Goal: Information Seeking & Learning: Learn about a topic

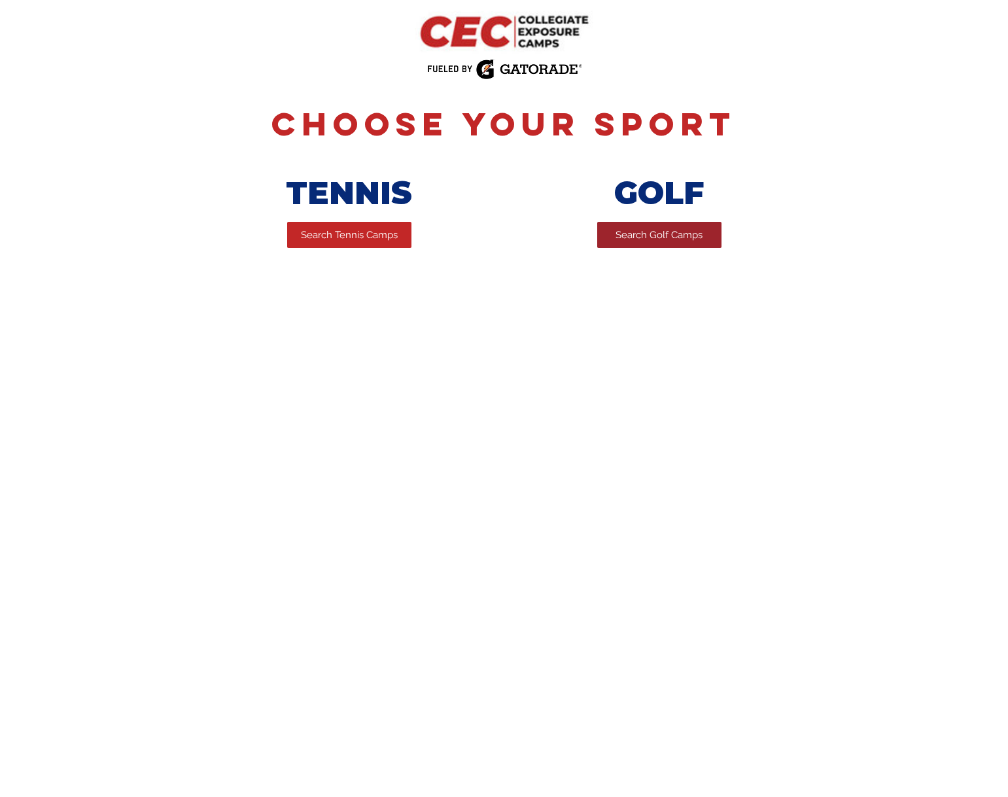
click at [646, 241] on span "Search Golf Camps" at bounding box center [659, 235] width 87 height 14
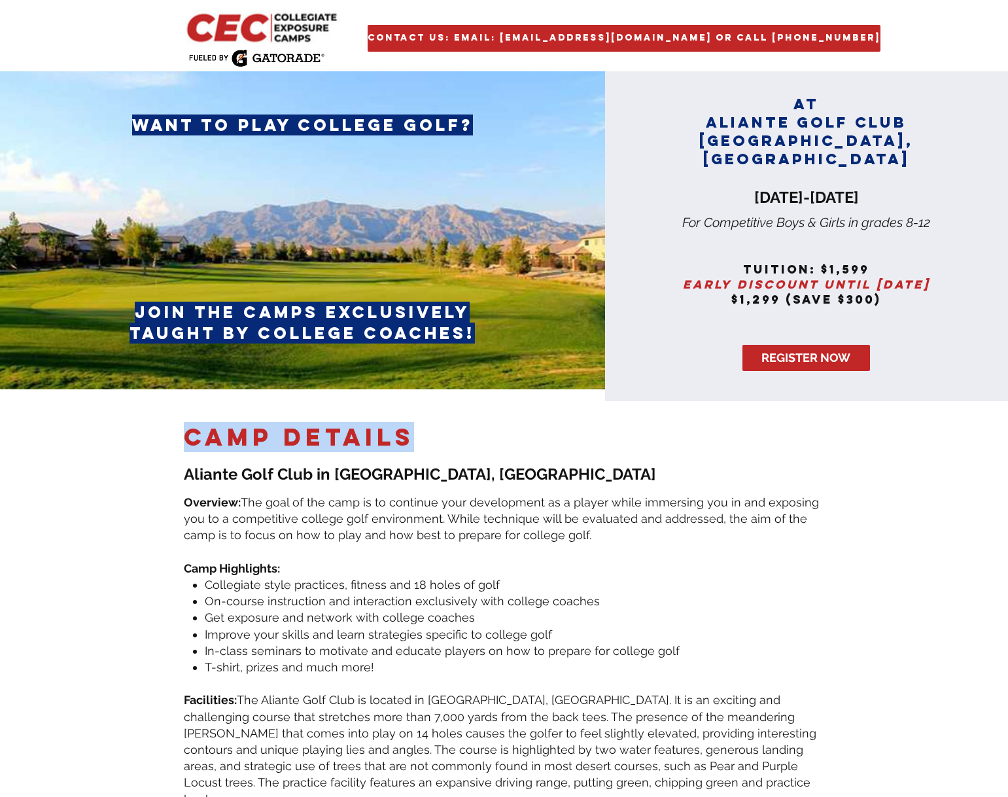
drag, startPoint x: 406, startPoint y: 425, endPoint x: 172, endPoint y: 441, distance: 234.7
click at [172, 441] on section "camp DETAILS ​ Aliante Golf Club in Las Vegas, NV ​ Overview:​ The goal of the …" at bounding box center [504, 658] width 1008 height 514
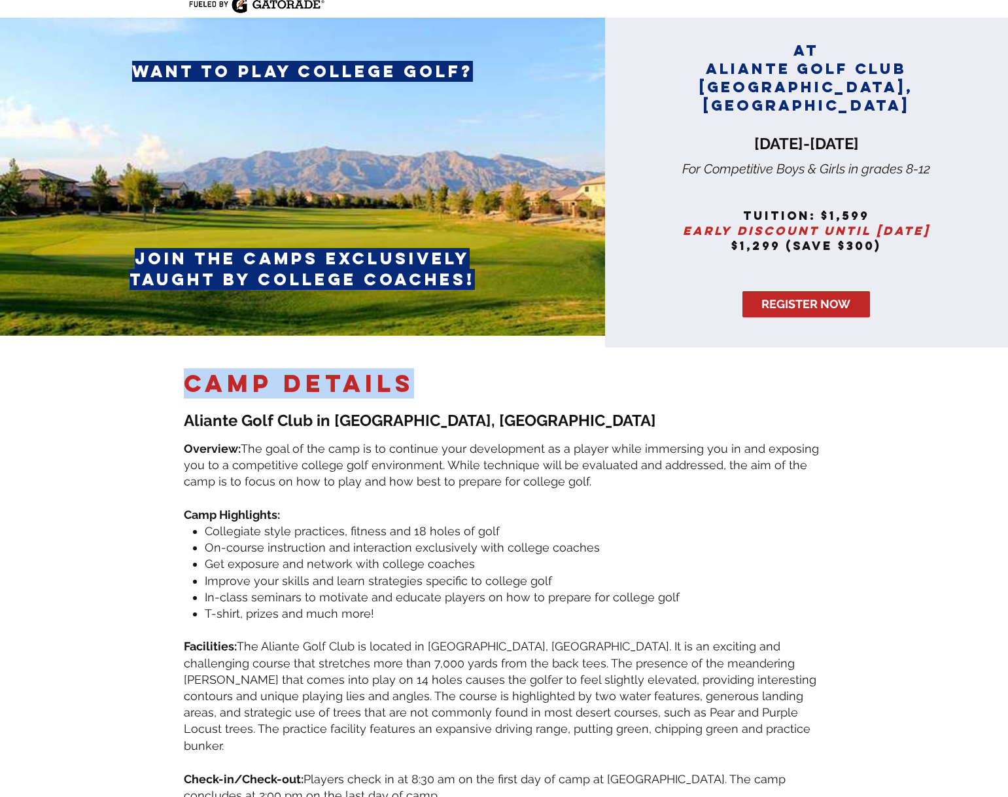
scroll to position [65, 0]
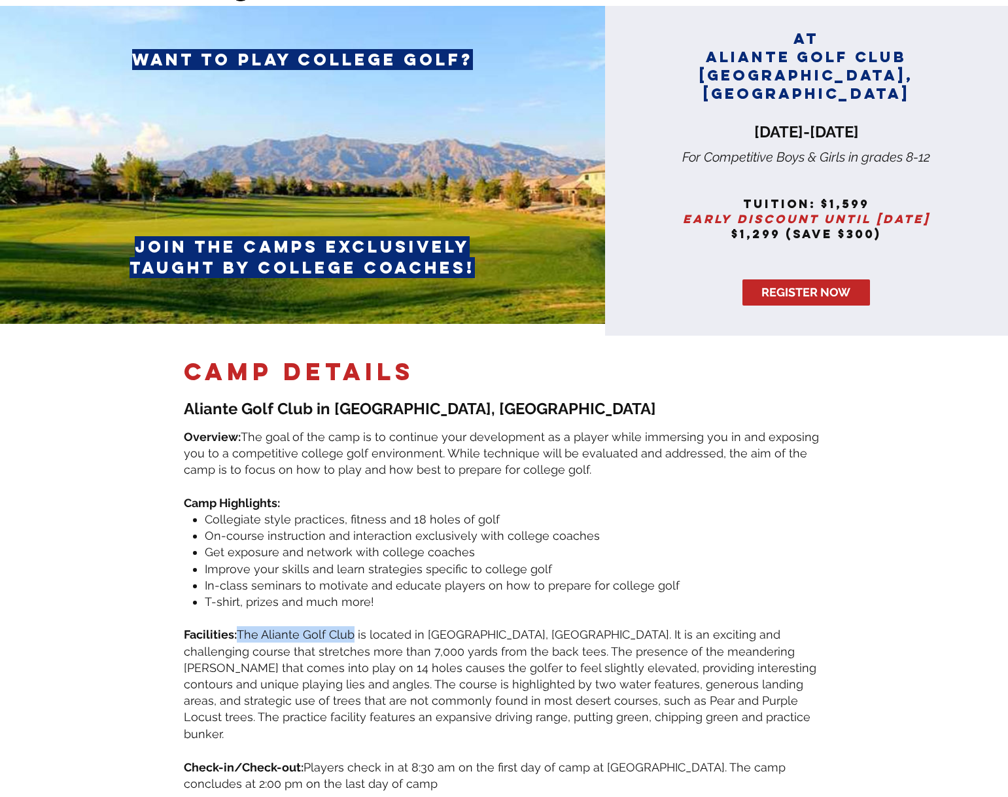
drag, startPoint x: 353, startPoint y: 623, endPoint x: 242, endPoint y: 618, distance: 111.3
click at [242, 627] on span "The Aliante Golf Club is located in [GEOGRAPHIC_DATA], [GEOGRAPHIC_DATA]. It is…" at bounding box center [500, 683] width 633 height 113
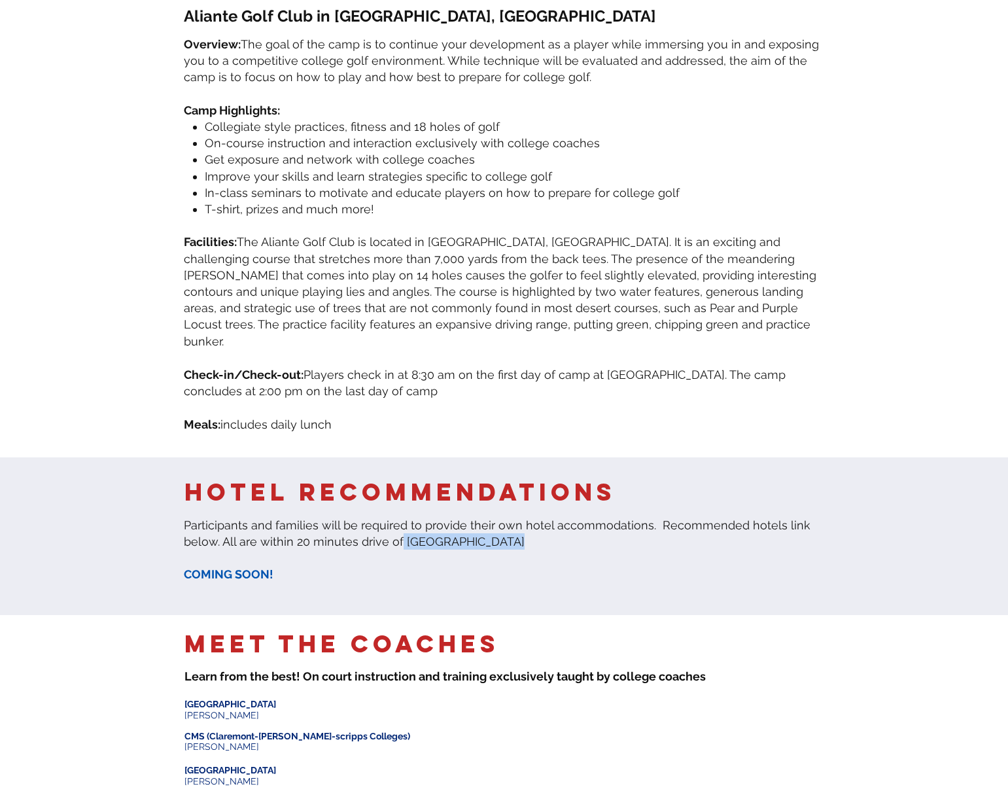
drag, startPoint x: 494, startPoint y: 518, endPoint x: 398, endPoint y: 516, distance: 95.6
click at [398, 518] on span "​Participants and families will be required to provide their own hotel accommod…" at bounding box center [497, 533] width 627 height 30
copy span "Lehigh University"
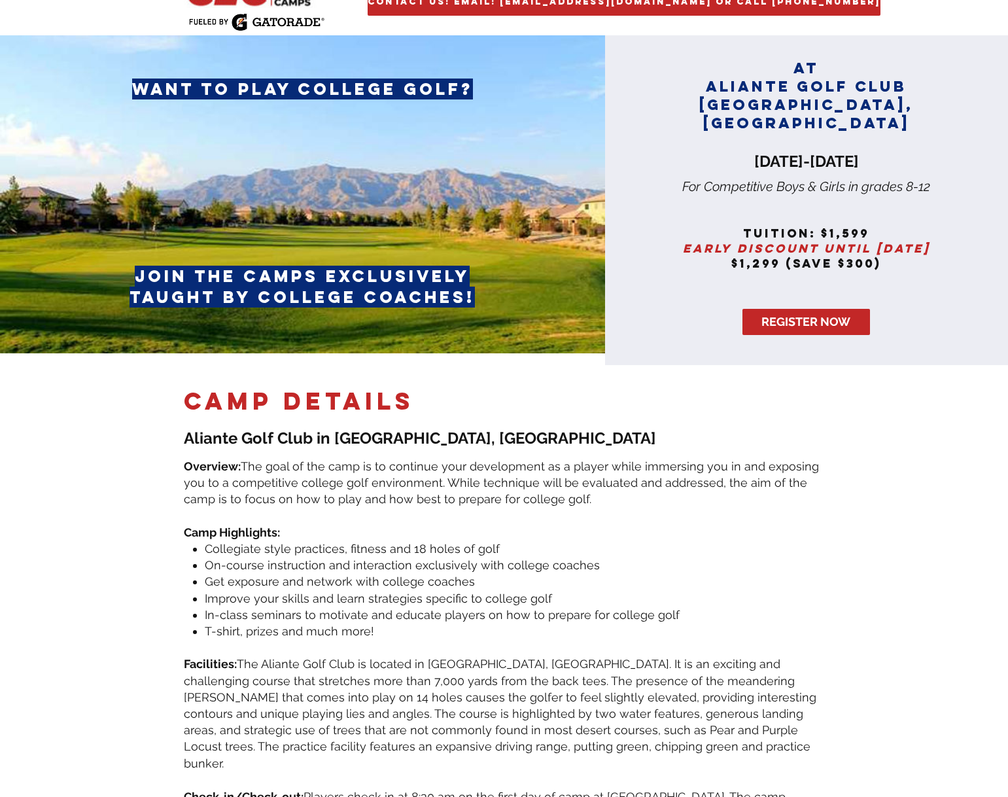
scroll to position [0, 0]
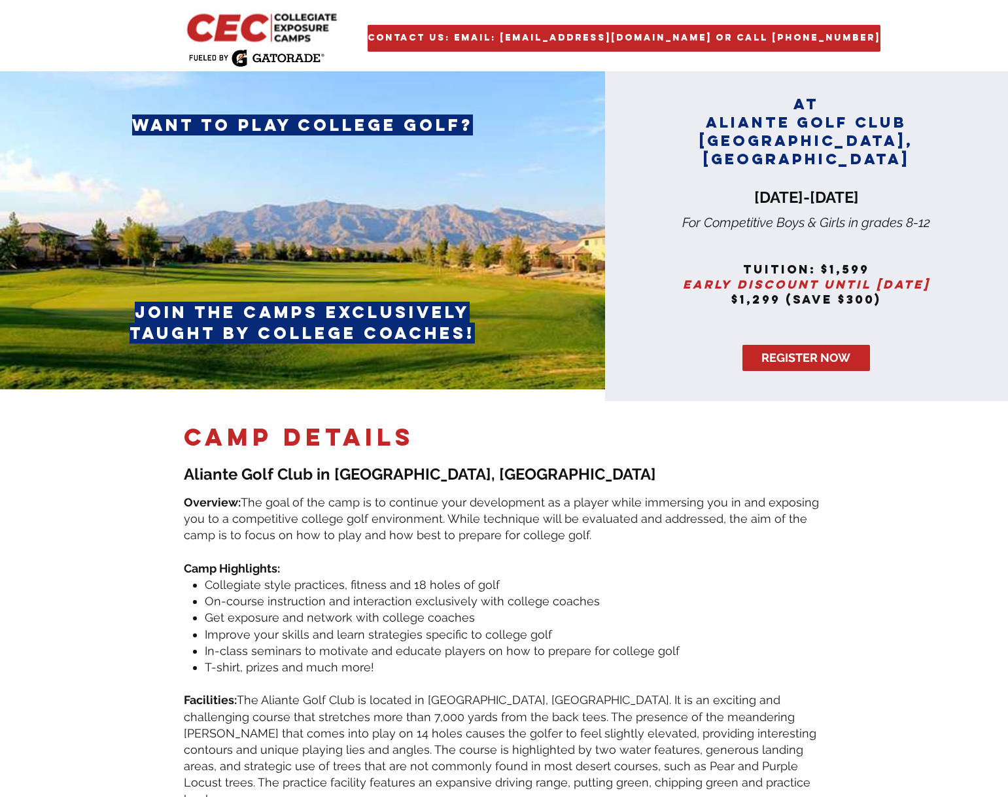
click at [287, 27] on img "main content" at bounding box center [263, 27] width 159 height 34
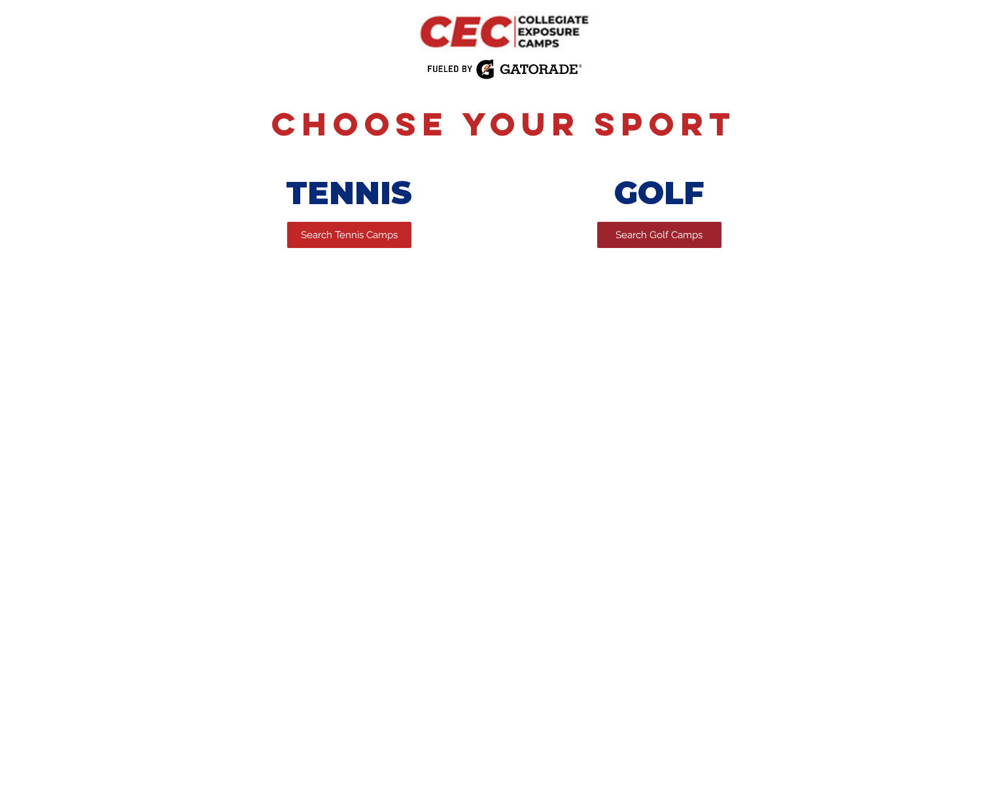
click at [674, 232] on span "Search Golf Camps" at bounding box center [659, 235] width 87 height 14
click at [368, 236] on span "Search Tennis Camps" at bounding box center [349, 235] width 97 height 14
click at [676, 232] on span "Search Golf Camps" at bounding box center [659, 235] width 87 height 14
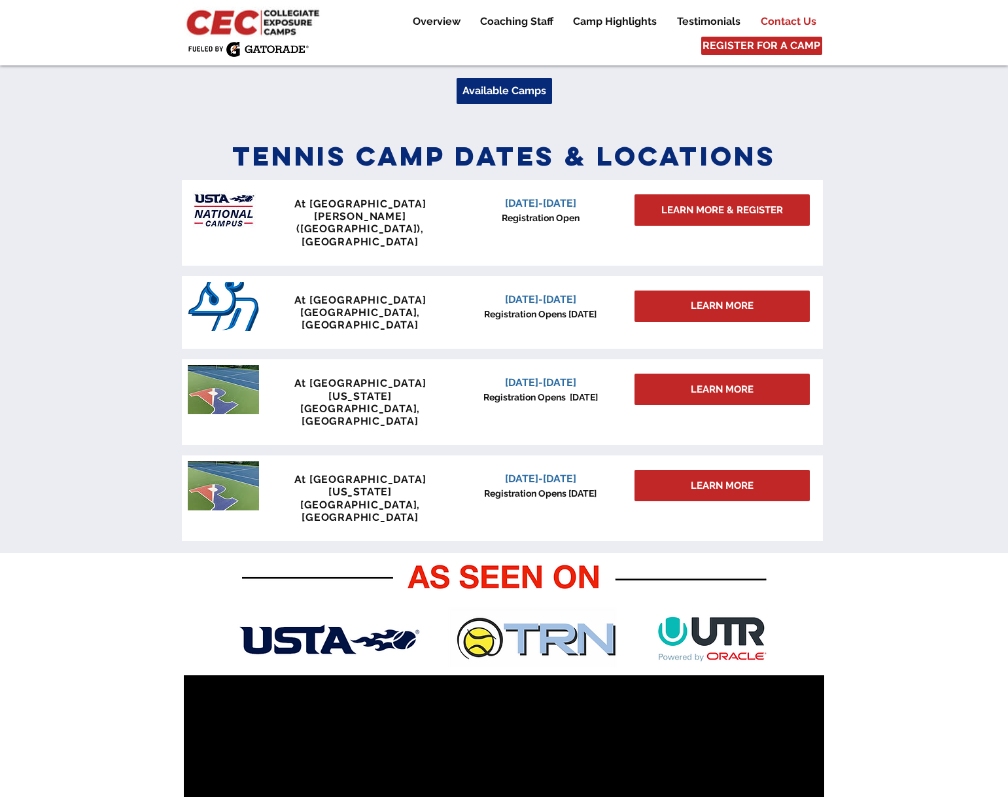
scroll to position [470, 0]
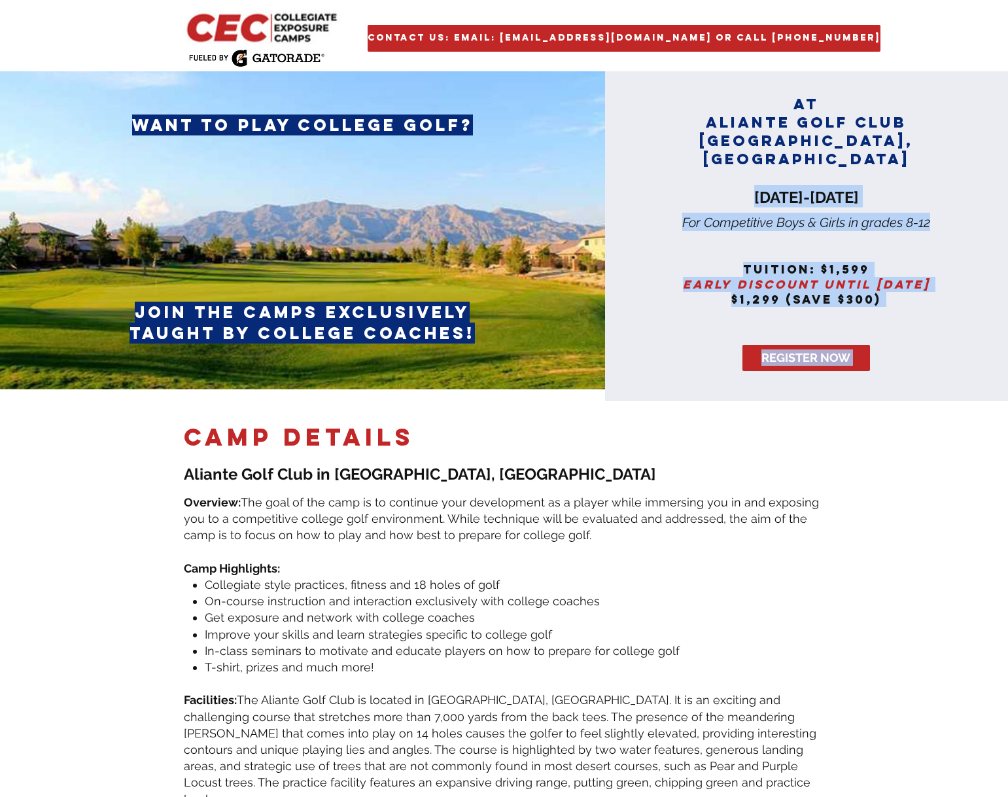
drag, startPoint x: 933, startPoint y: 226, endPoint x: 728, endPoint y: 181, distance: 209.5
click at [728, 181] on div "AT aliante golf club las Vegas, NV December 5-7, 2025 tuition: $1,599 Early dis…" at bounding box center [806, 236] width 403 height 330
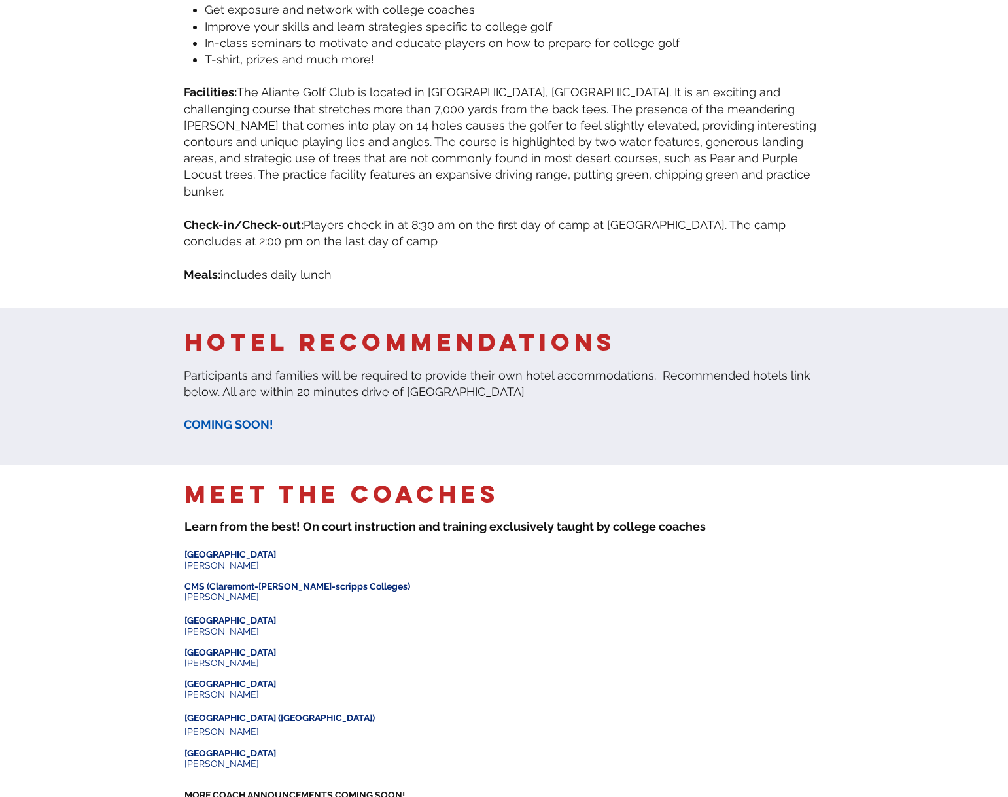
scroll to position [790, 0]
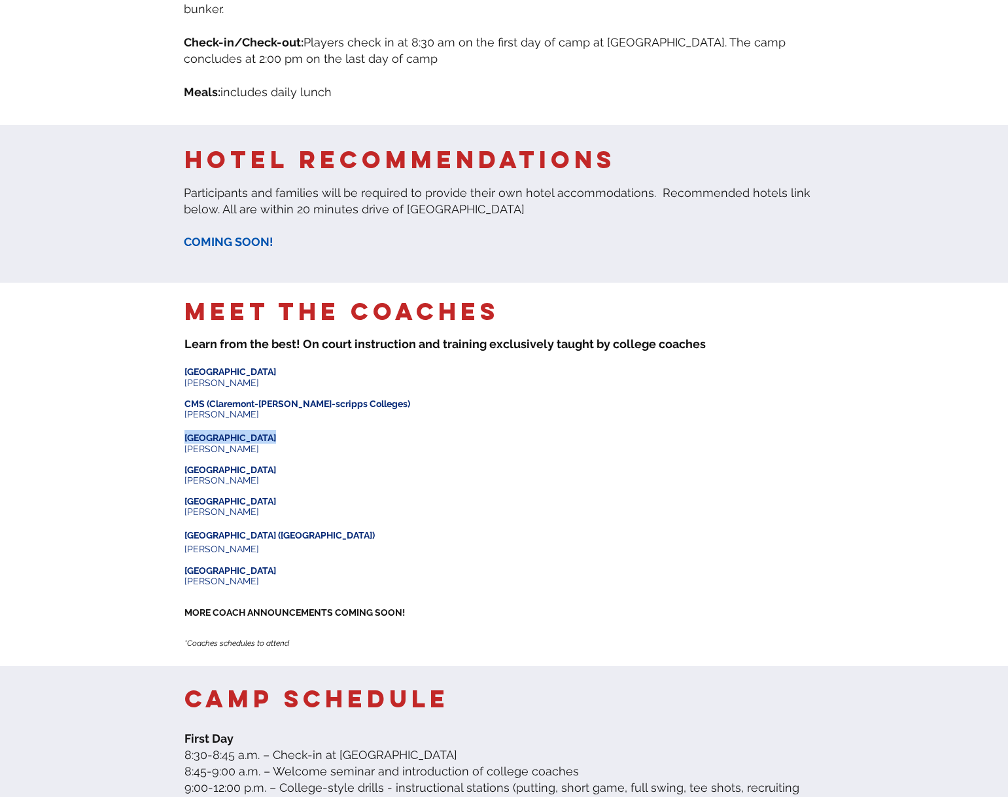
drag, startPoint x: 262, startPoint y: 413, endPoint x: 183, endPoint y: 416, distance: 79.9
click at [184, 430] on p "​ Lehigh University" at bounding box center [308, 437] width 249 height 14
copy p "​ Lehigh University"
click at [379, 496] on p "Swarthmore College" at bounding box center [308, 501] width 249 height 10
drag, startPoint x: 259, startPoint y: 544, endPoint x: 184, endPoint y: 547, distance: 75.3
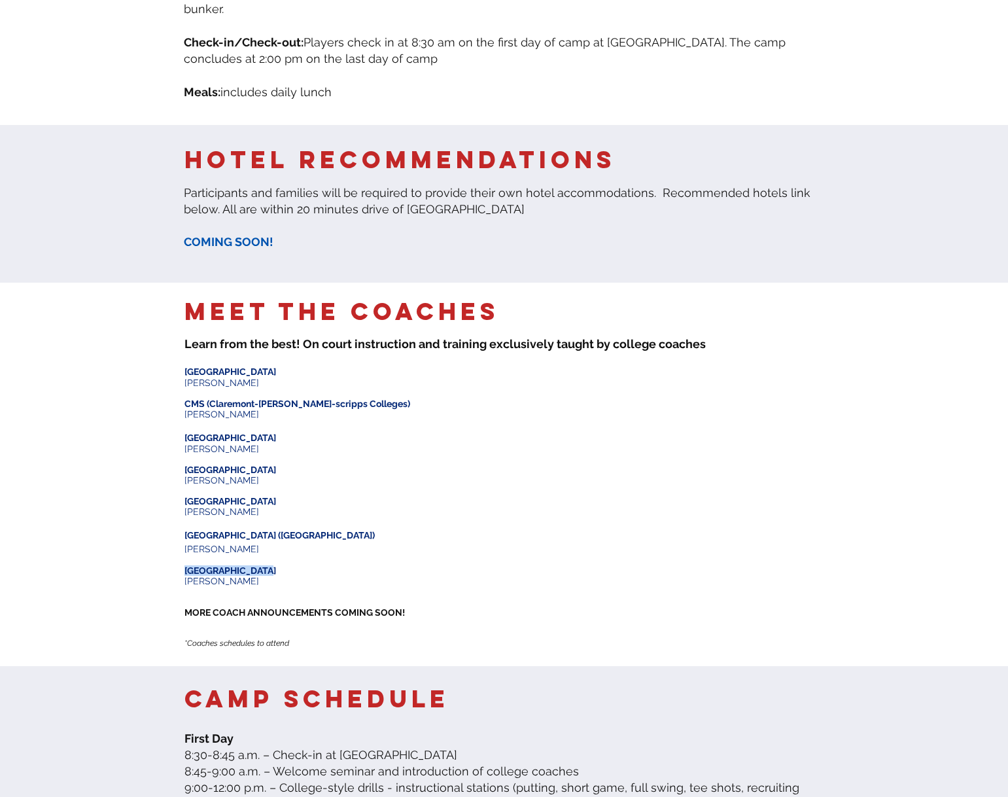
click at [184, 565] on p "[GEOGRAPHIC_DATA]" at bounding box center [308, 570] width 249 height 10
copy span "[GEOGRAPHIC_DATA]"
drag, startPoint x: 277, startPoint y: 478, endPoint x: 184, endPoint y: 469, distance: 93.9
click at [184, 496] on p "[GEOGRAPHIC_DATA]" at bounding box center [308, 501] width 249 height 10
copy span "[GEOGRAPHIC_DATA]"
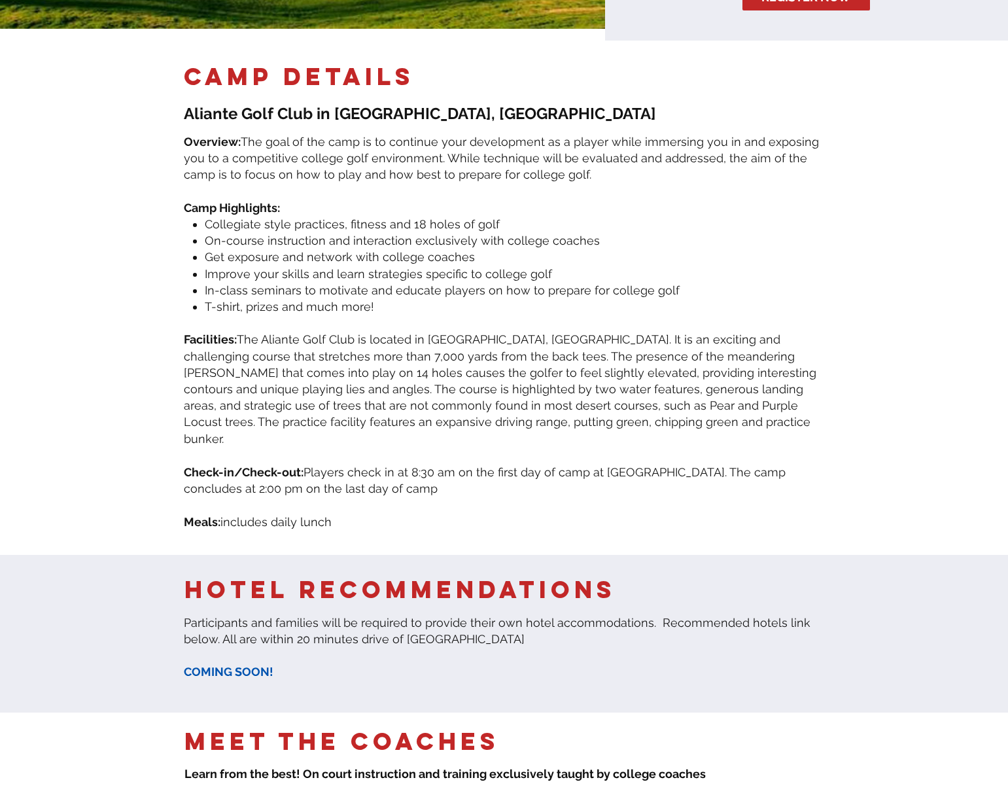
scroll to position [0, 0]
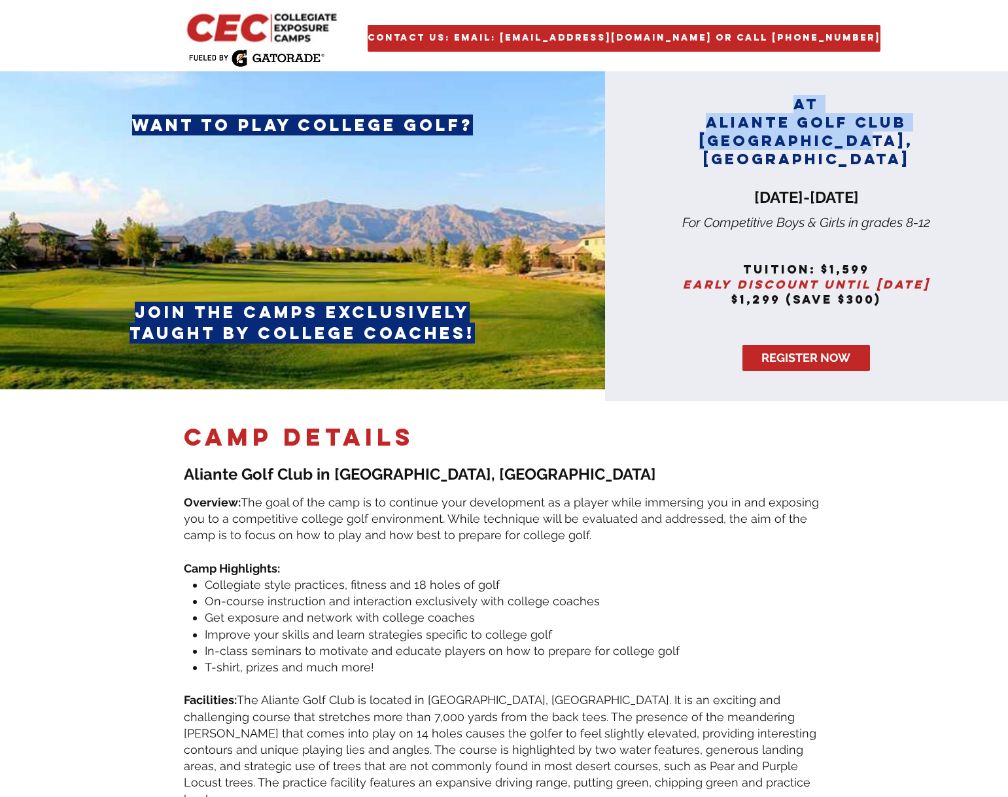
drag, startPoint x: 879, startPoint y: 143, endPoint x: 707, endPoint y: 97, distance: 178.9
click at [707, 97] on h2 "AT aliante golf club las Vegas, NV" at bounding box center [806, 131] width 256 height 73
click at [828, 127] on span "AT aliante golf club las Vegas, NV" at bounding box center [806, 131] width 214 height 73
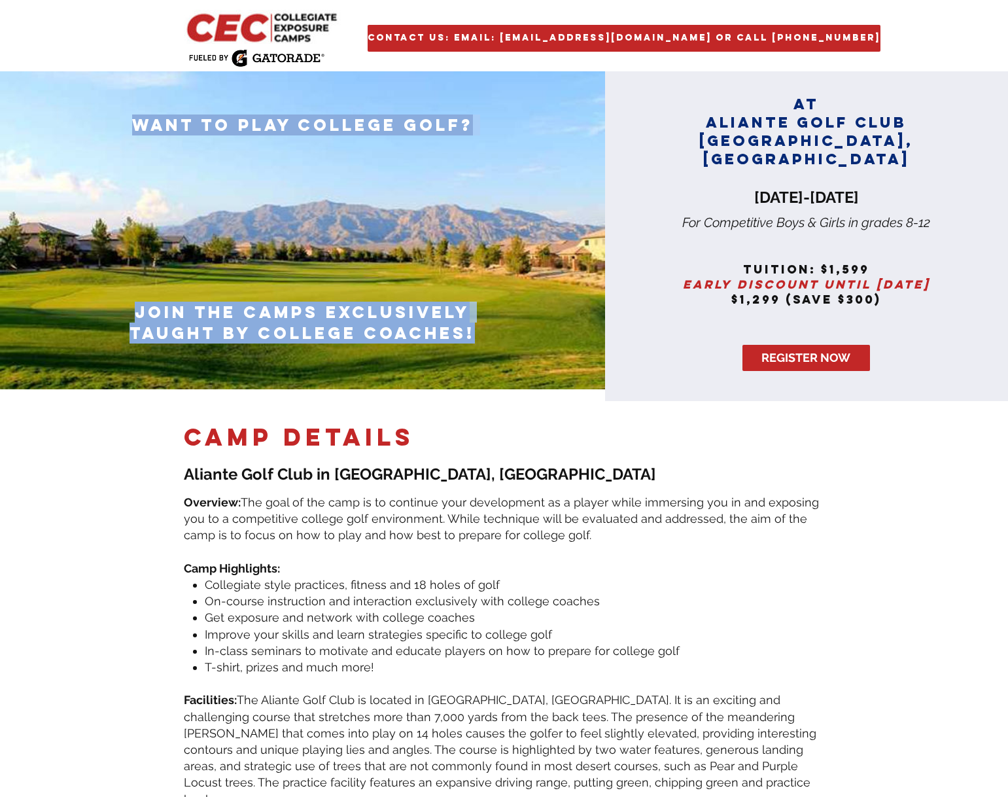
drag, startPoint x: 477, startPoint y: 334, endPoint x: 134, endPoint y: 130, distance: 399.0
click at [134, 130] on div "want to play college golf? join the camps exclusively taught by college coaches!" at bounding box center [302, 229] width 605 height 317
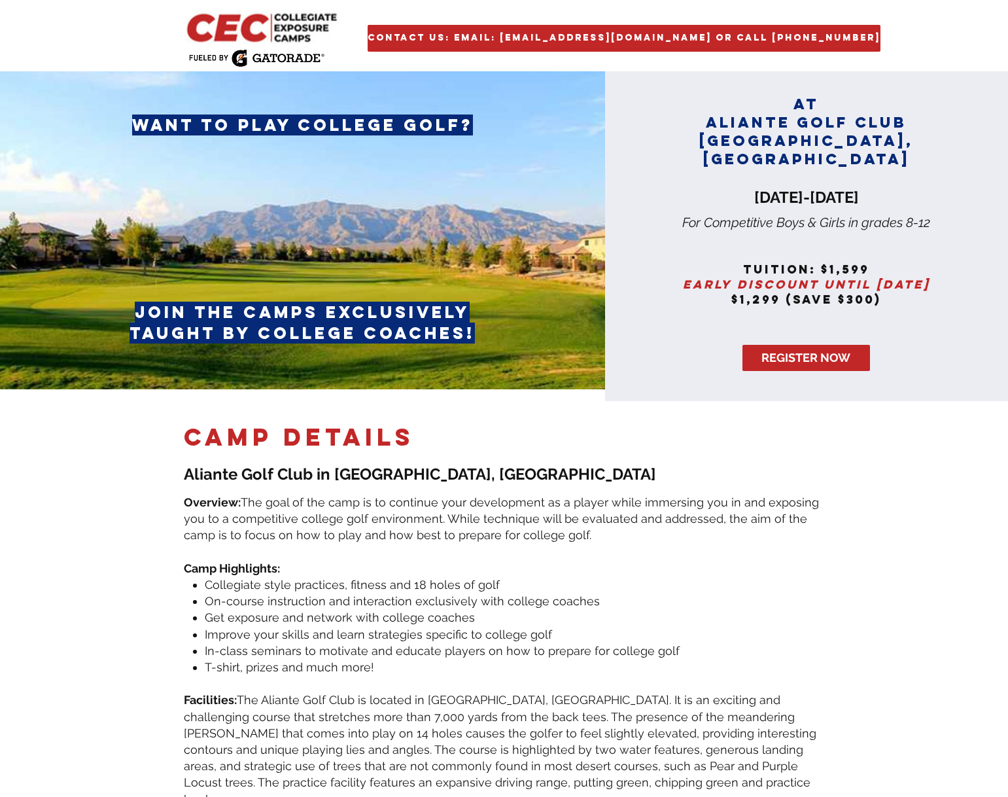
click at [442, 409] on div at bounding box center [504, 658] width 1008 height 514
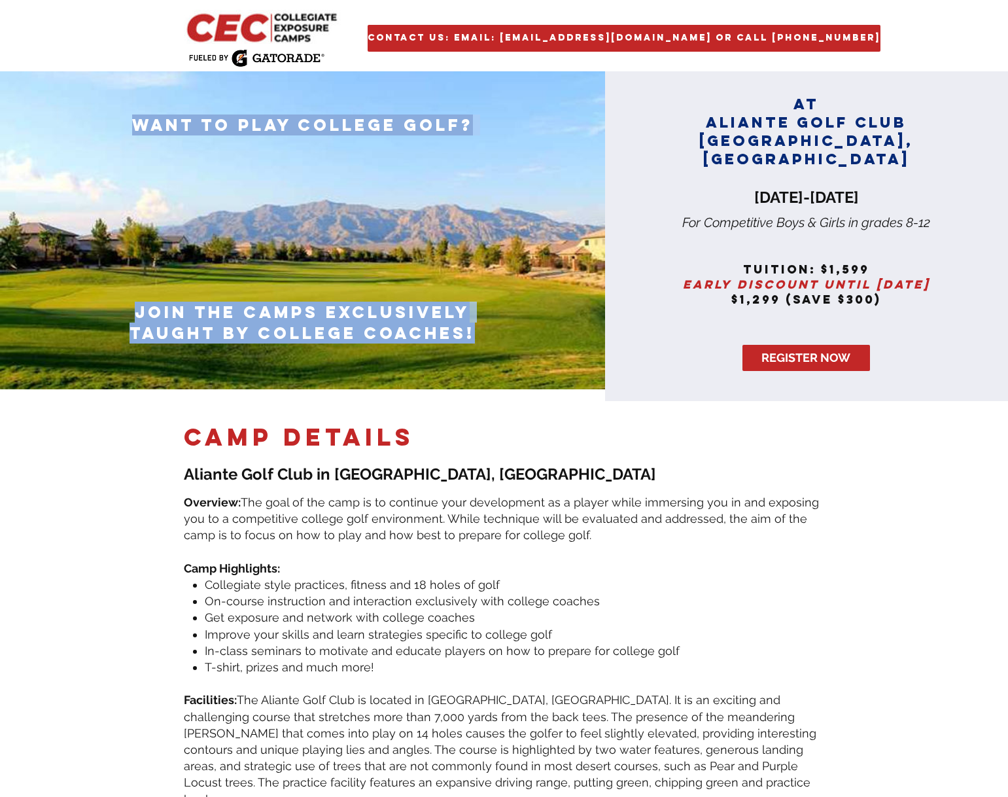
drag, startPoint x: 471, startPoint y: 334, endPoint x: 136, endPoint y: 116, distance: 399.6
click at [136, 116] on div "want to play college golf? join the camps exclusively taught by college coaches!" at bounding box center [302, 229] width 605 height 317
click at [815, 349] on span "REGISTER NOW" at bounding box center [806, 357] width 89 height 16
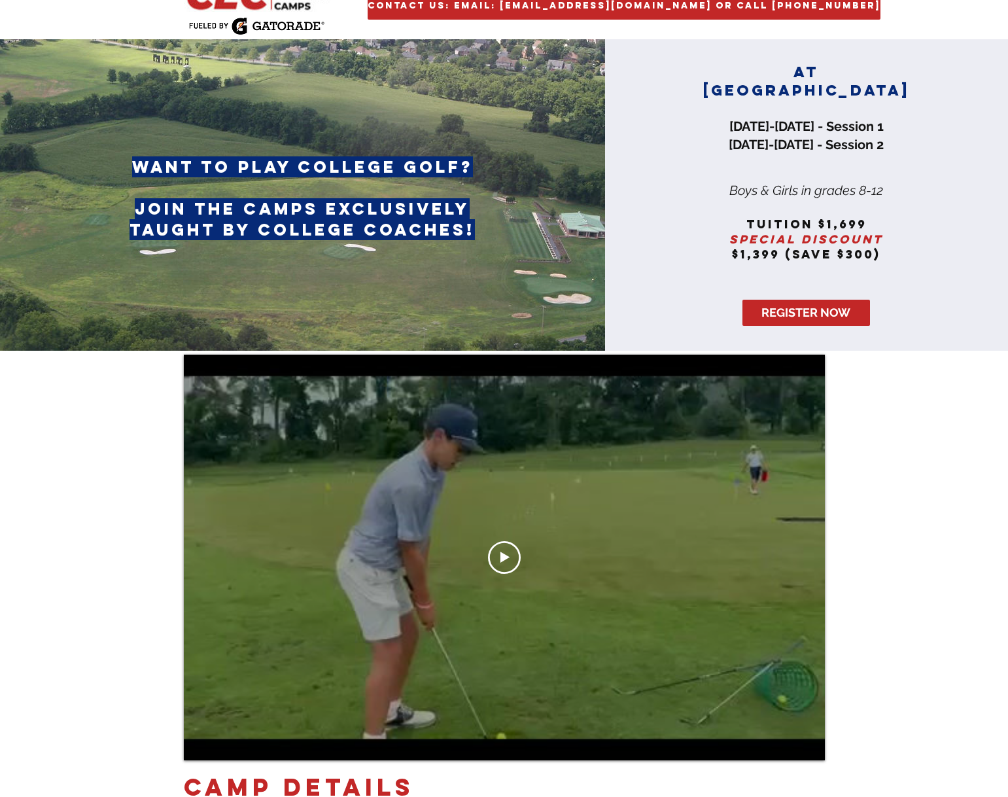
scroll to position [65, 0]
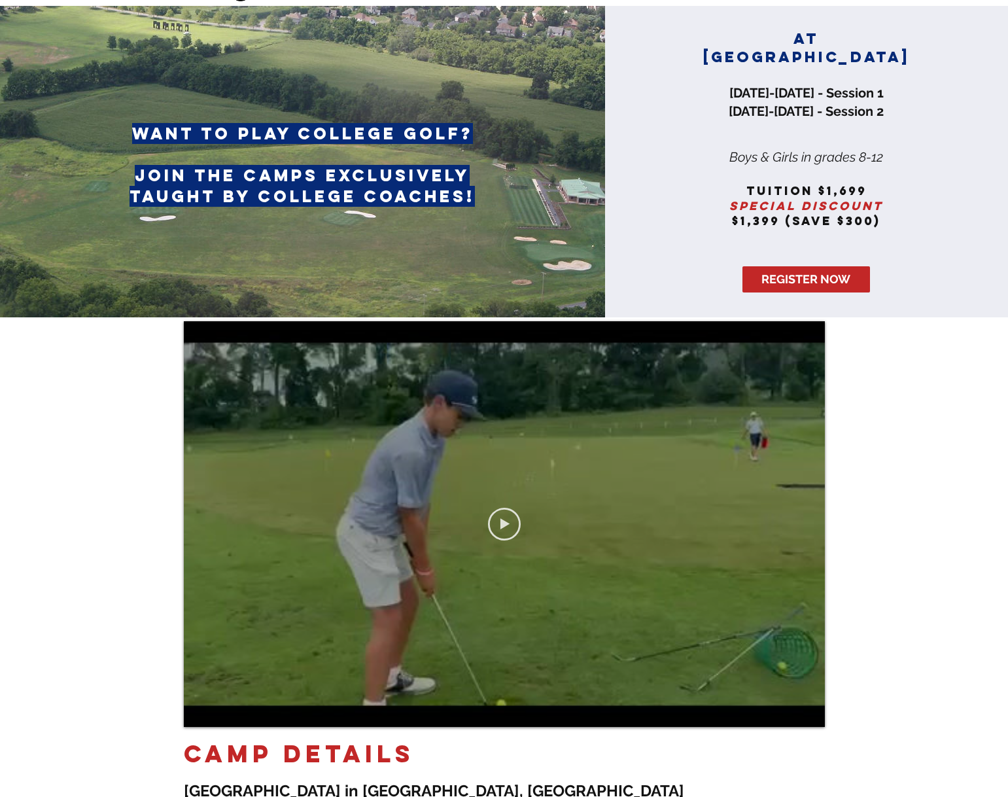
click at [511, 524] on icon "Play video" at bounding box center [504, 524] width 33 height 33
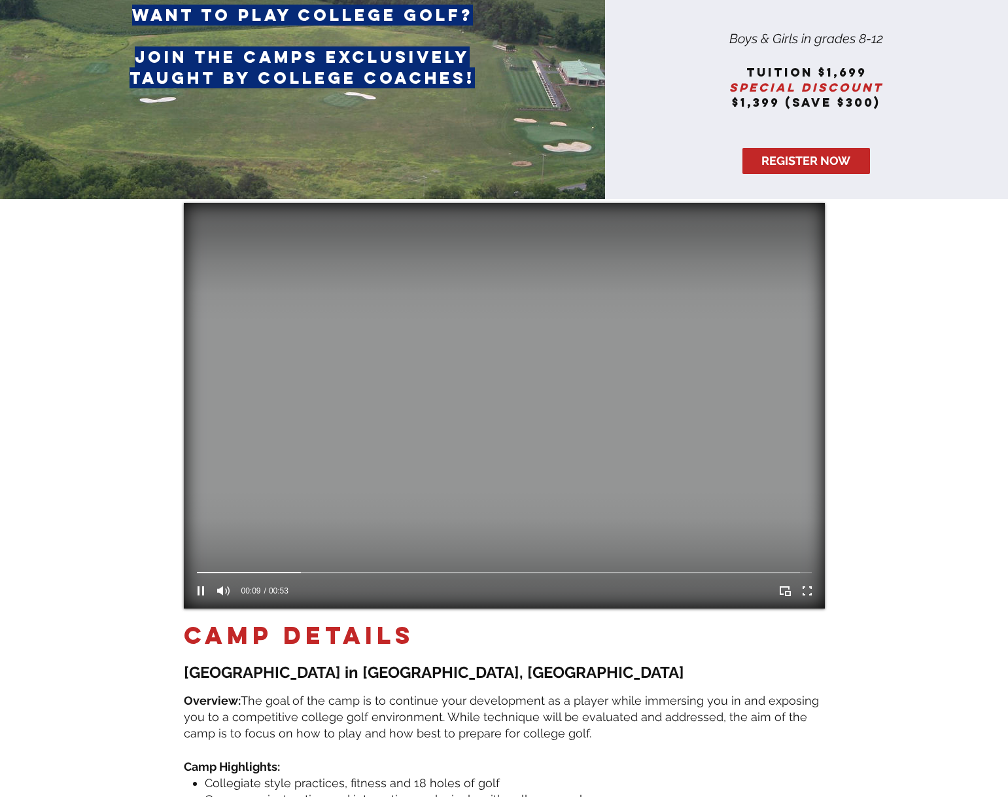
scroll to position [196, 0]
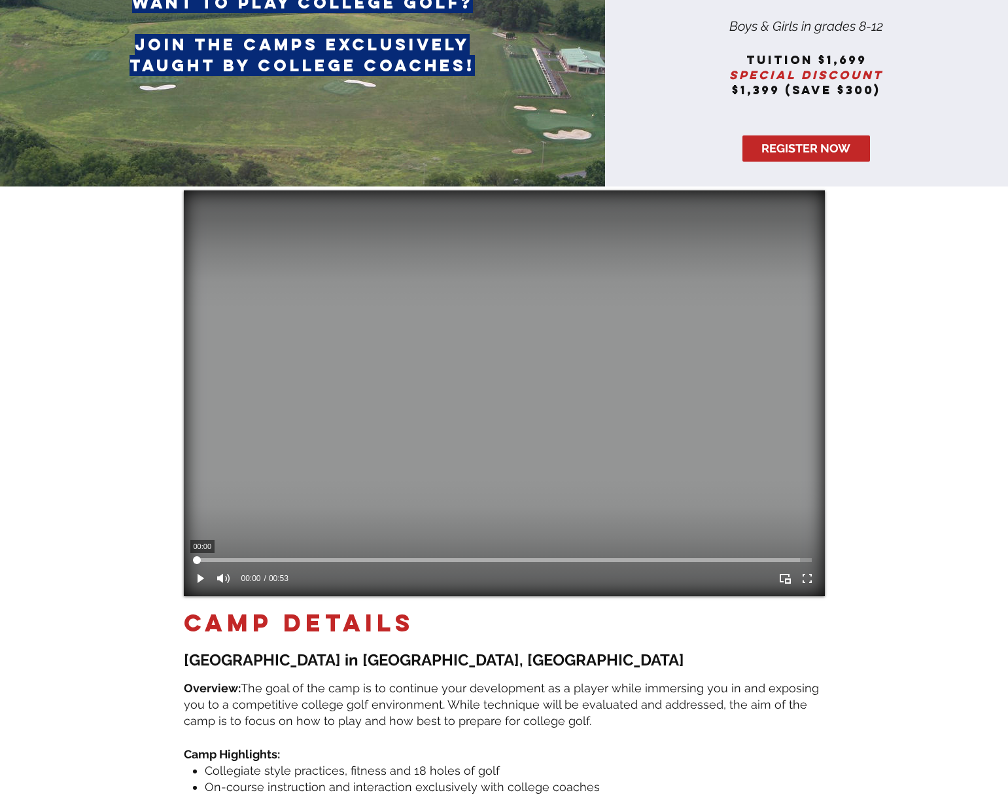
drag, startPoint x: 309, startPoint y: 562, endPoint x: 99, endPoint y: 552, distance: 210.2
click at [100, 552] on section "x Live Your Video Title 00:00 00:00 00:53 camp DETAILS ​ Lehigh University in B…" at bounding box center [504, 699] width 1008 height 1026
click at [514, 555] on div "Your Video Title Video Player" at bounding box center [504, 560] width 615 height 10
click at [487, 553] on video "Your Video Title Video Player" at bounding box center [504, 393] width 641 height 406
click at [202, 578] on icon "Play" at bounding box center [201, 578] width 7 height 9
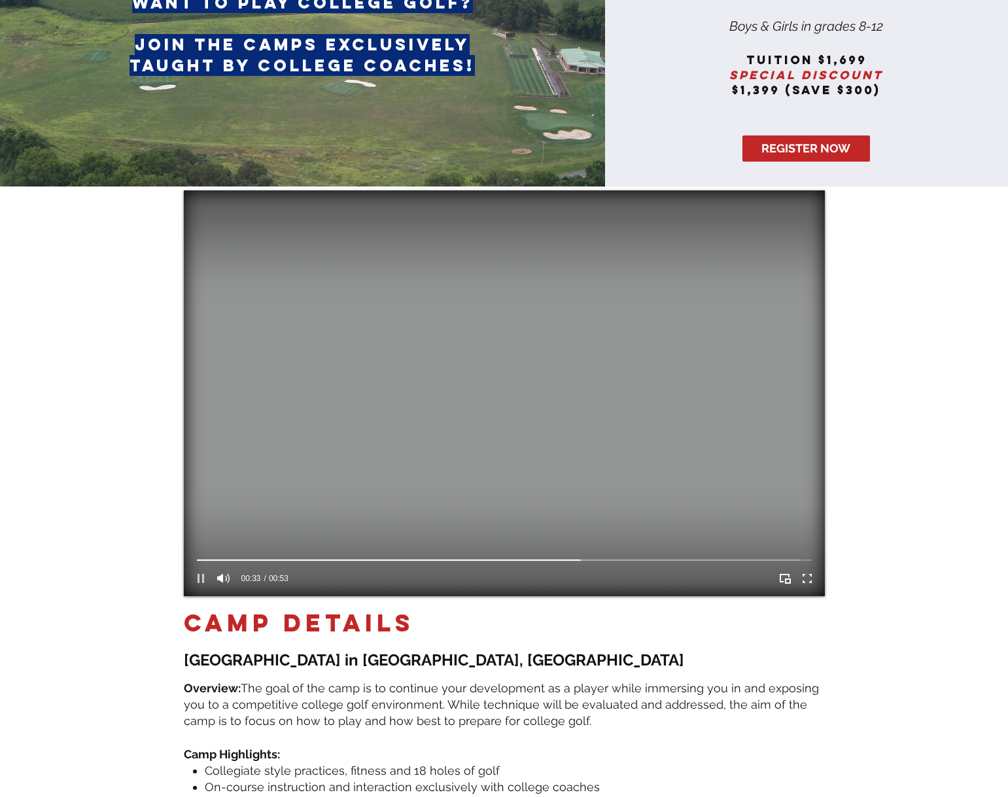
click at [202, 578] on icon "Pause" at bounding box center [201, 578] width 7 height 9
click at [196, 579] on icon "Play" at bounding box center [200, 578] width 17 height 17
click at [194, 576] on icon "Pause" at bounding box center [200, 578] width 17 height 17
click at [200, 579] on icon "Play" at bounding box center [201, 578] width 7 height 9
click at [200, 579] on icon "Pause" at bounding box center [200, 578] width 17 height 17
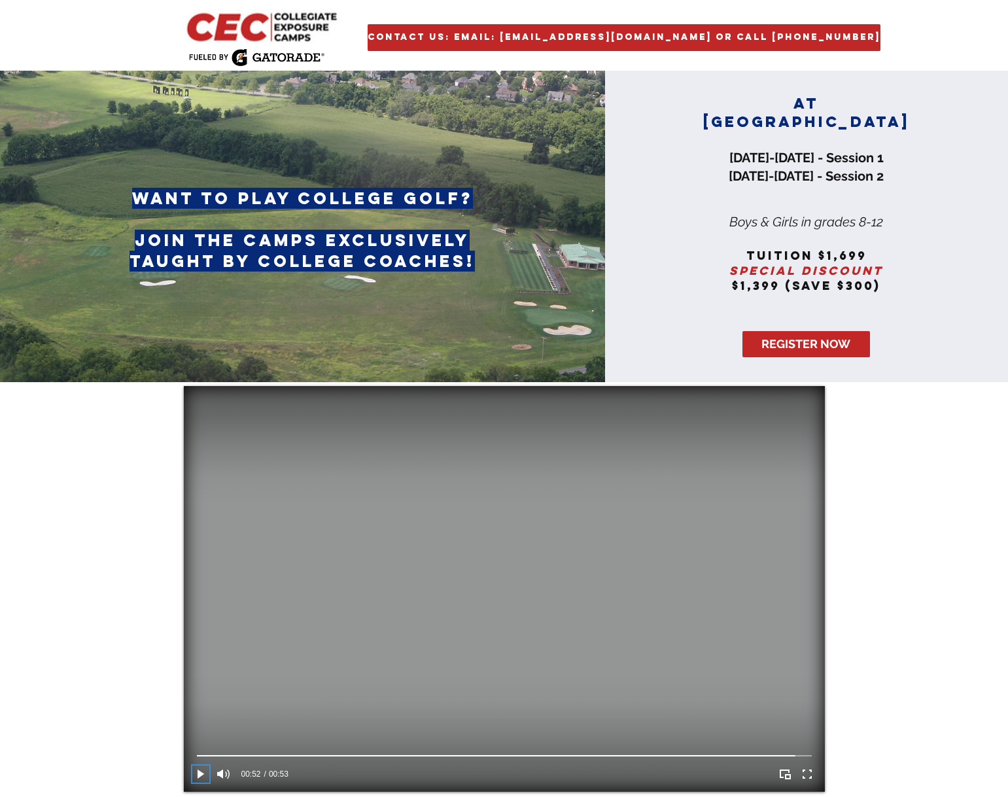
scroll to position [0, 0]
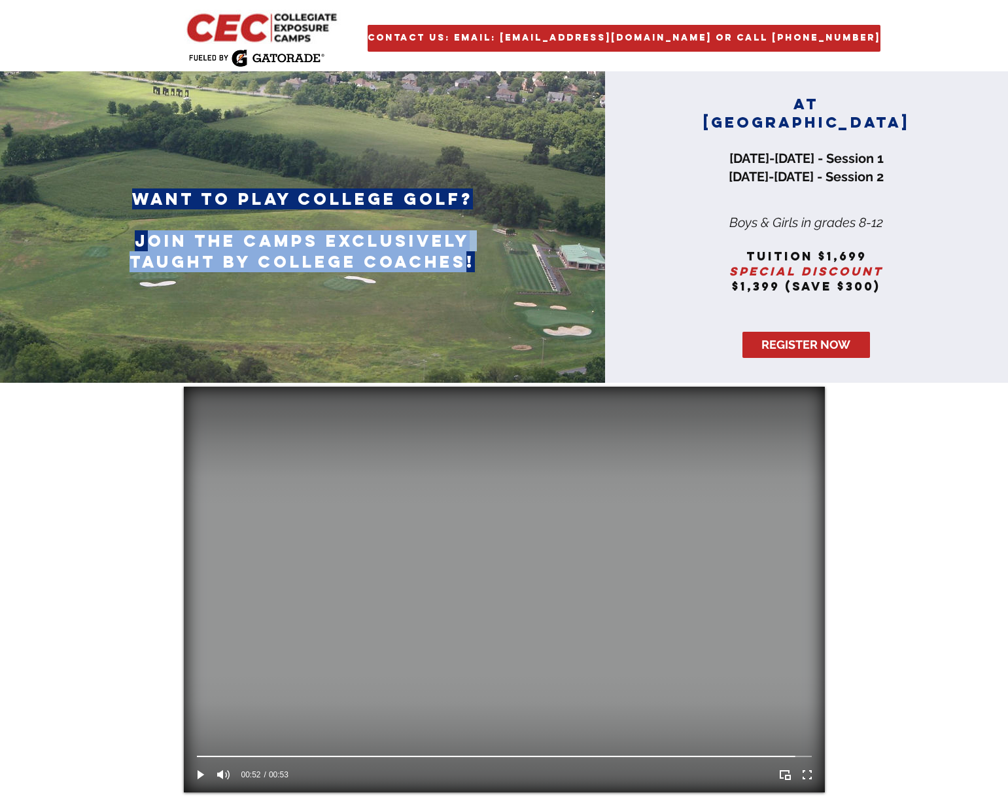
drag, startPoint x: 166, startPoint y: 243, endPoint x: 464, endPoint y: 265, distance: 299.8
click at [464, 265] on span "join the camps exclusively taught by college coaches!" at bounding box center [302, 251] width 345 height 42
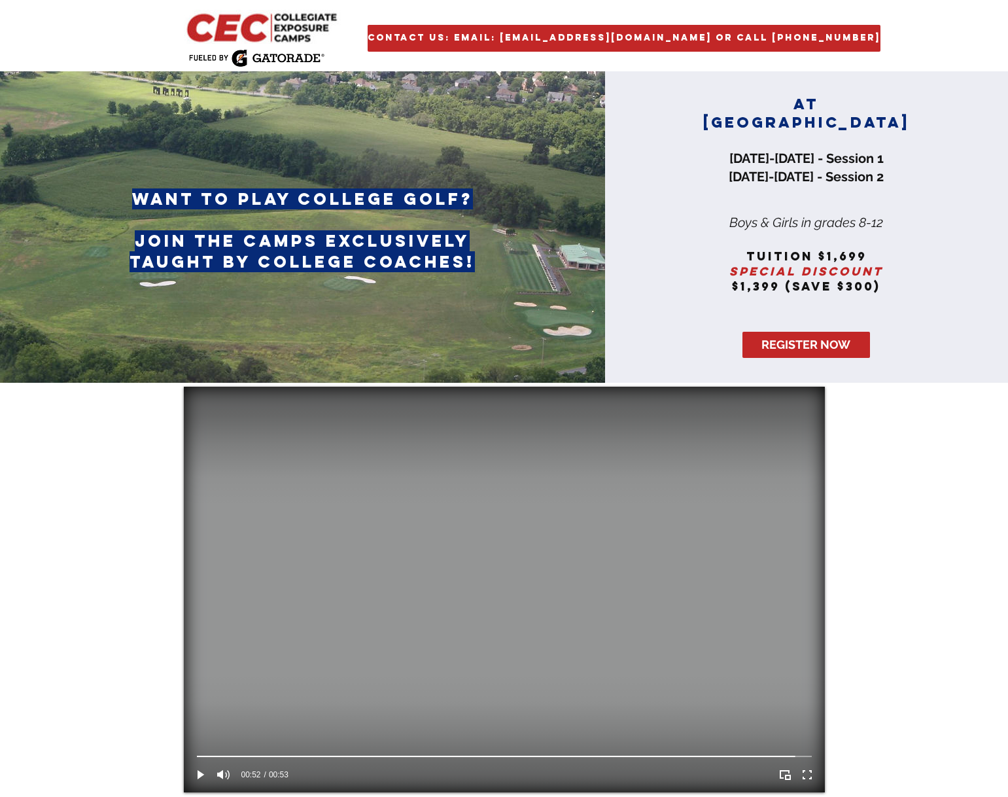
click at [188, 198] on span "want to play college golf?" at bounding box center [302, 198] width 341 height 21
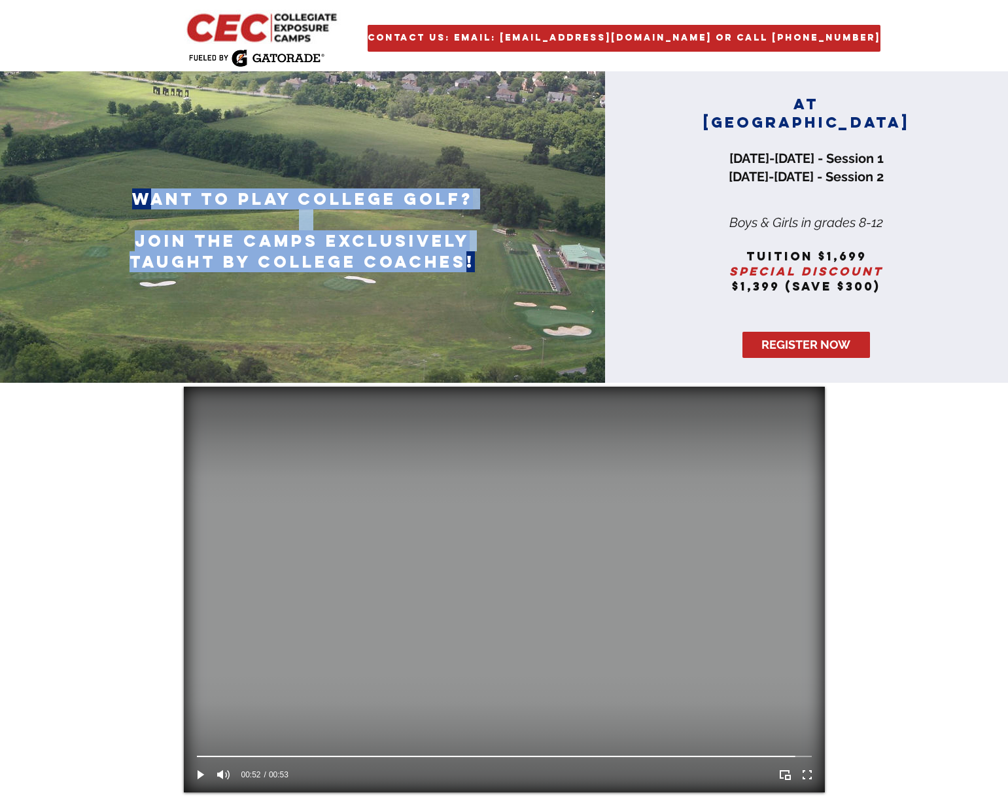
drag, startPoint x: 147, startPoint y: 199, endPoint x: 462, endPoint y: 266, distance: 322.5
click at [462, 266] on div "want to play college golf? join the camps exclusively taught by college coaches!" at bounding box center [302, 230] width 385 height 84
click at [302, 183] on img at bounding box center [302, 226] width 605 height 311
click at [300, 189] on span "want to play college golf?" at bounding box center [302, 198] width 341 height 21
drag, startPoint x: 143, startPoint y: 199, endPoint x: 471, endPoint y: 266, distance: 335.1
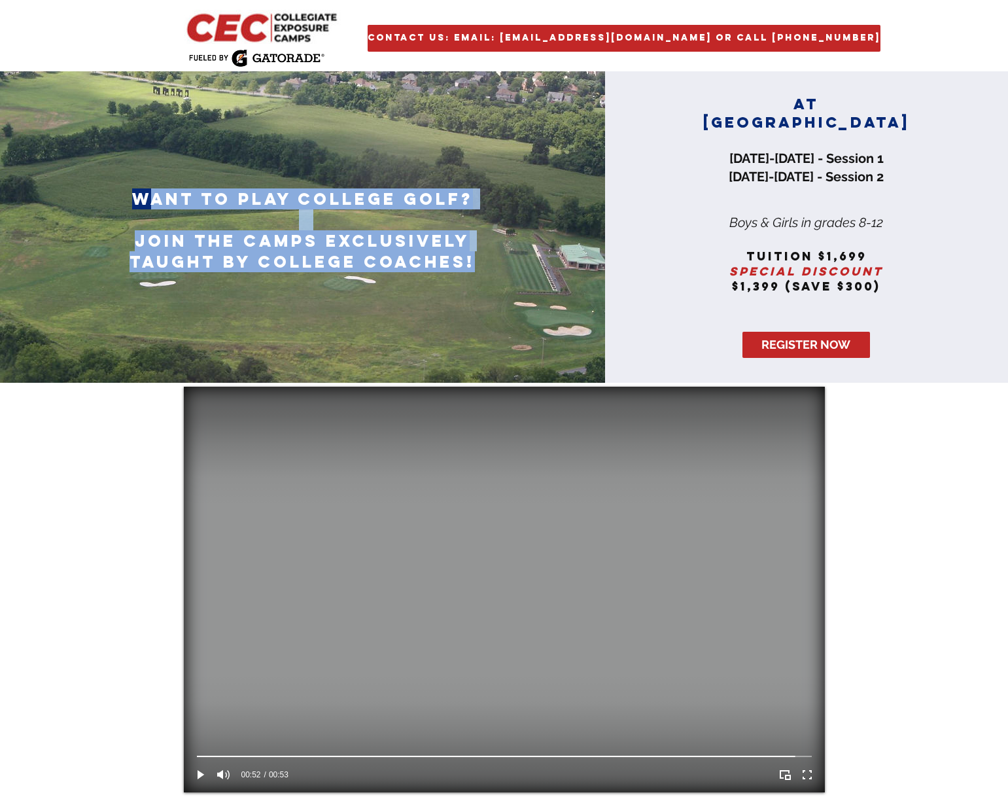
click at [471, 266] on div "want to play college golf? join the camps exclusively taught by college coaches!" at bounding box center [302, 230] width 385 height 84
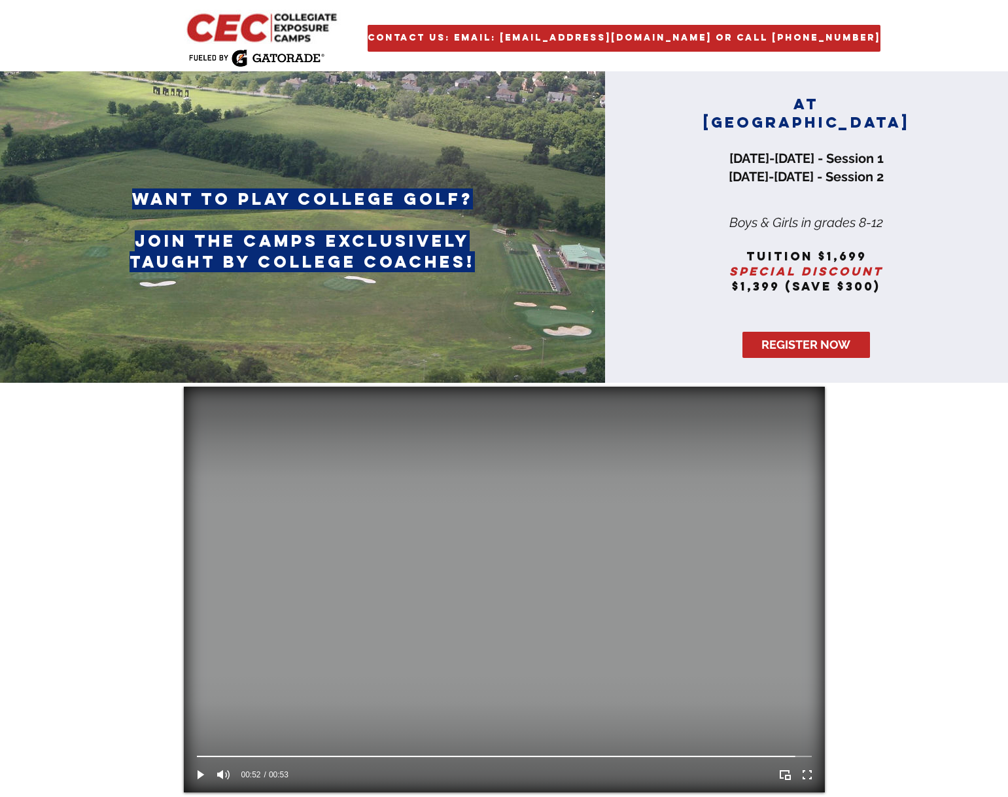
click at [668, 275] on div at bounding box center [806, 226] width 403 height 311
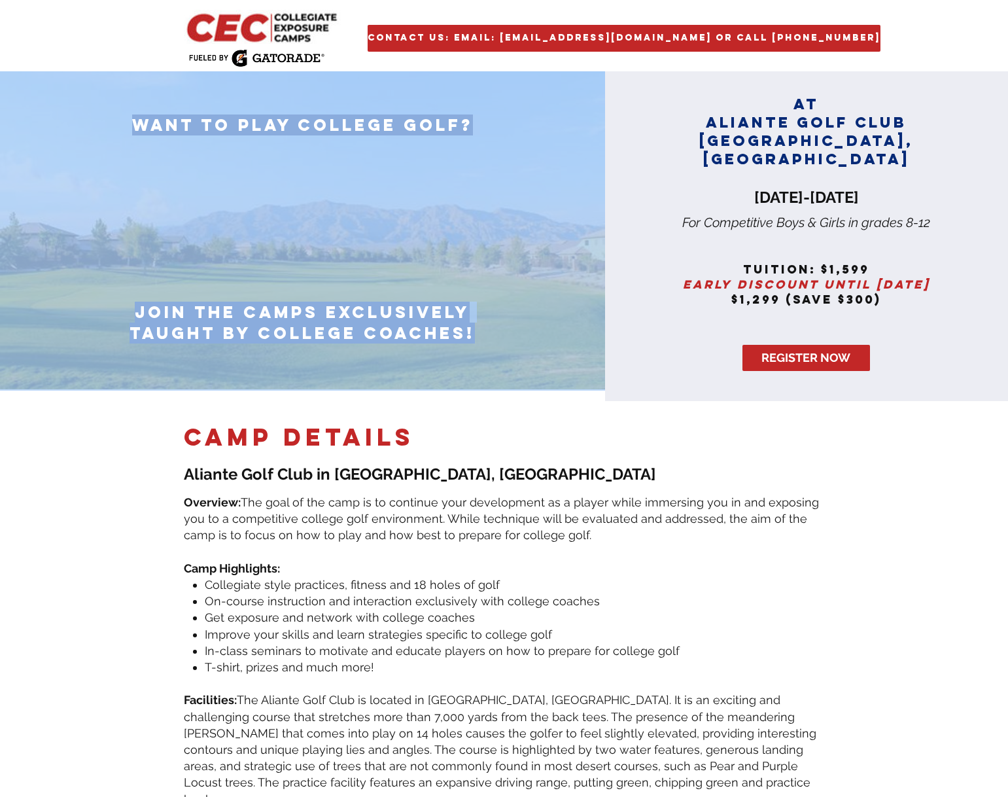
drag, startPoint x: 472, startPoint y: 332, endPoint x: 185, endPoint y: 333, distance: 286.5
click at [167, 288] on div "want to play college golf? join the camps exclusively taught by college coaches!" at bounding box center [302, 236] width 605 height 330
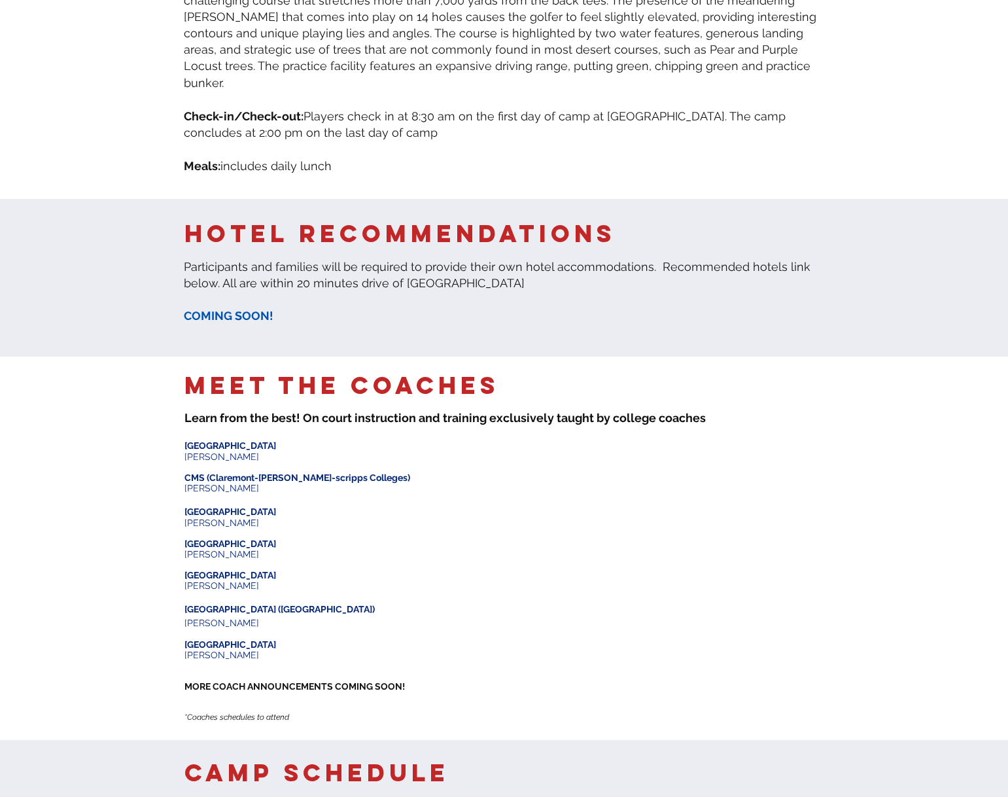
scroll to position [699, 0]
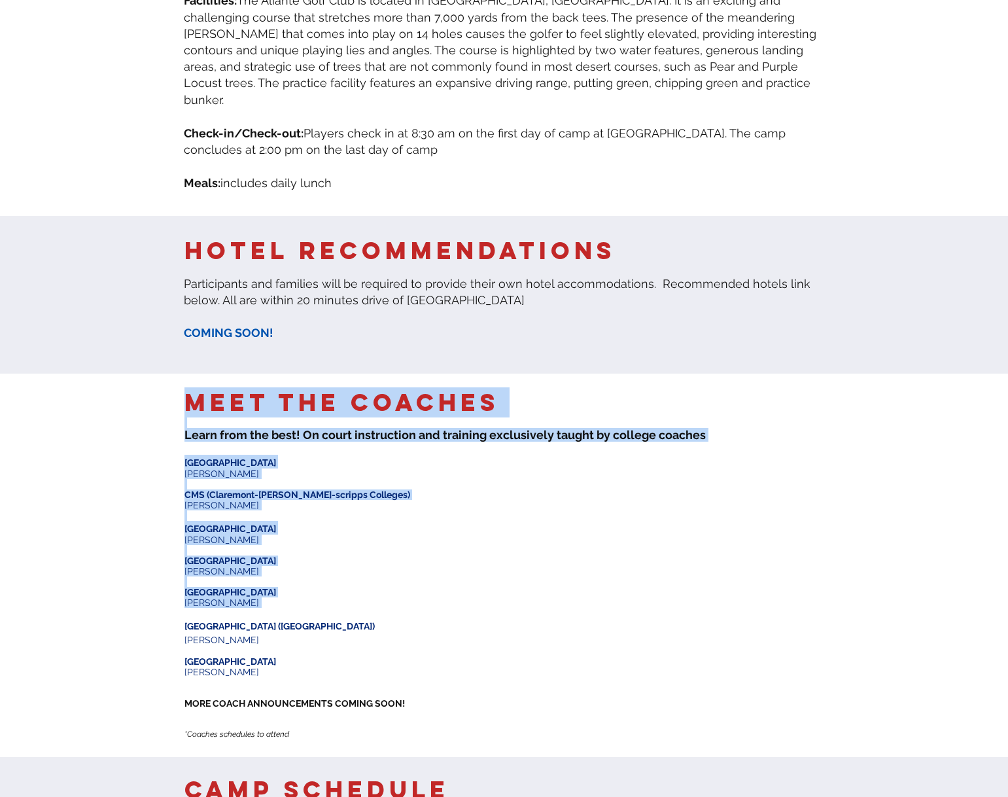
drag, startPoint x: 183, startPoint y: 434, endPoint x: 294, endPoint y: 581, distance: 183.6
click at [294, 580] on div "Meet the Coaches ​ Learn from the best! On court instruction and training e xcl…" at bounding box center [504, 565] width 1008 height 383
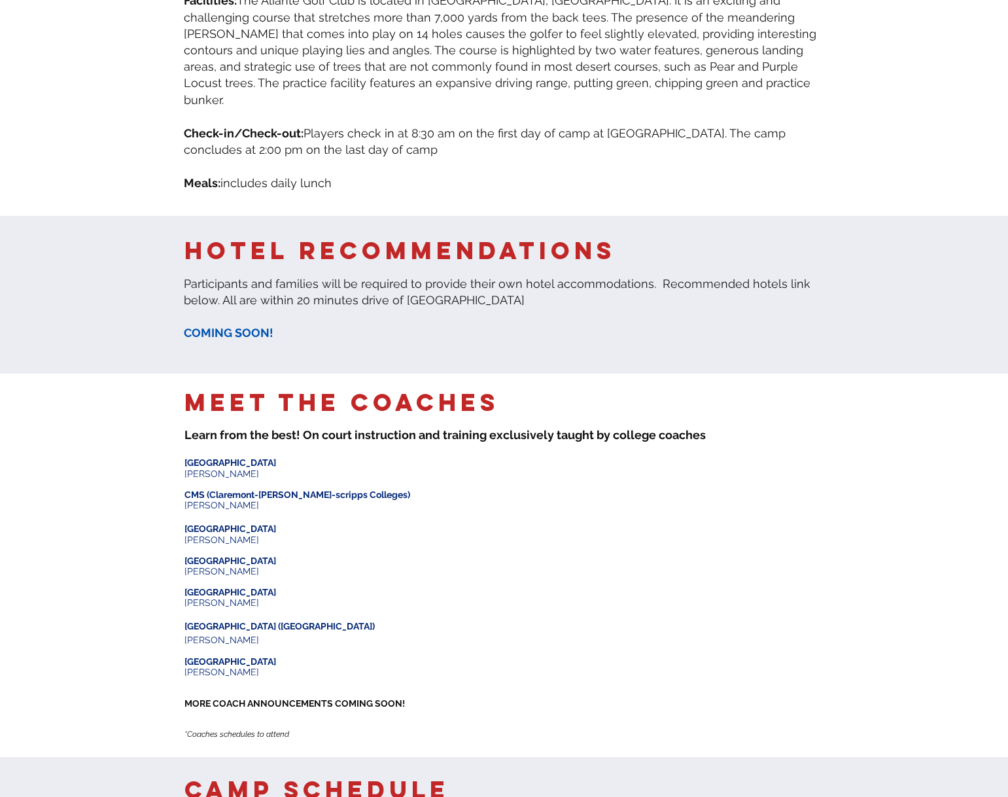
click at [319, 656] on p "Tufts University" at bounding box center [308, 661] width 249 height 10
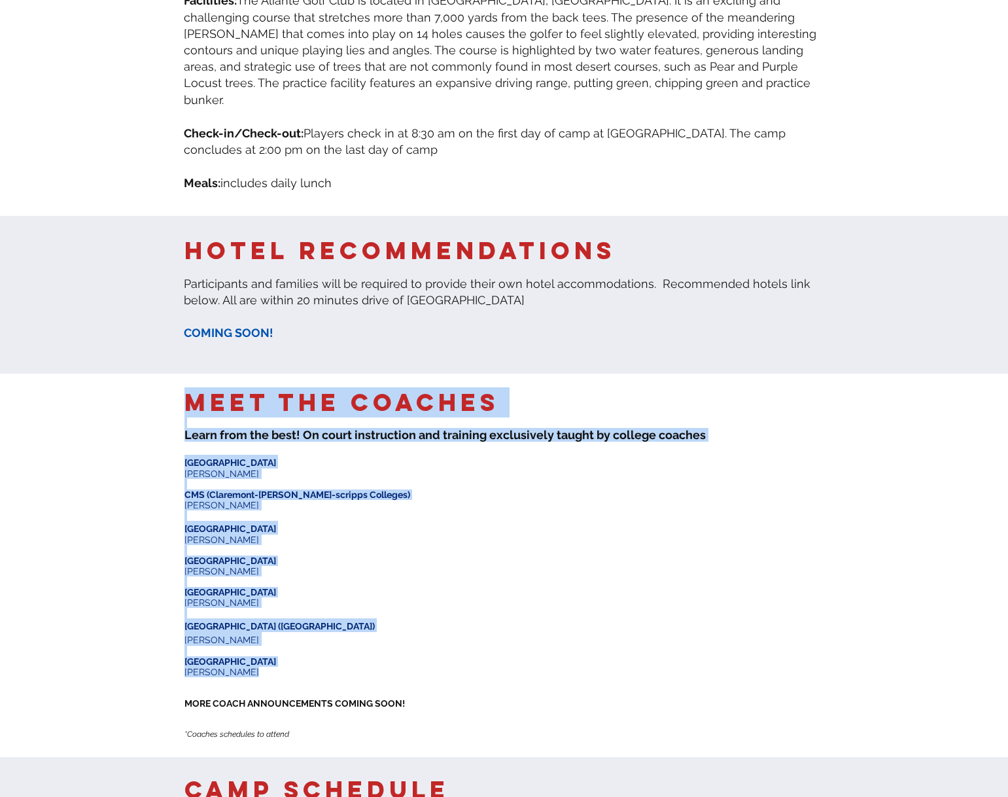
drag, startPoint x: 260, startPoint y: 648, endPoint x: 181, endPoint y: 388, distance: 271.7
click at [181, 388] on div "Meet the Coaches ​ Learn from the best! On court instruction and training e xcl…" at bounding box center [504, 565] width 1008 height 383
click at [230, 418] on div at bounding box center [504, 565] width 1008 height 383
drag, startPoint x: 186, startPoint y: 376, endPoint x: 298, endPoint y: 646, distance: 291.8
click at [298, 646] on div "Meet the Coaches ​ Learn from the best! On court instruction and training e xcl…" at bounding box center [504, 565] width 1008 height 383
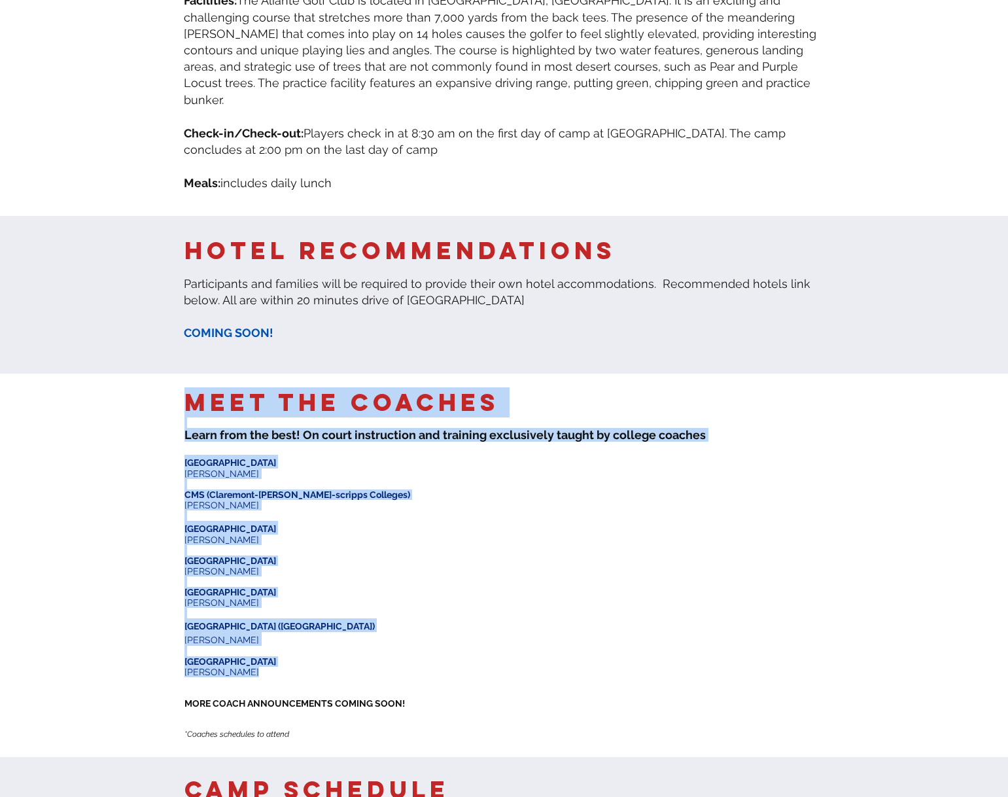
click at [298, 667] on p "Stephen Doyle" at bounding box center [308, 672] width 249 height 10
drag, startPoint x: 185, startPoint y: 377, endPoint x: 347, endPoint y: 644, distance: 312.0
click at [347, 644] on div "Meet the Coaches ​ Learn from the best! On court instruction and training e xcl…" at bounding box center [504, 565] width 1008 height 383
click at [362, 597] on p "Tana Thomas" at bounding box center [308, 602] width 249 height 10
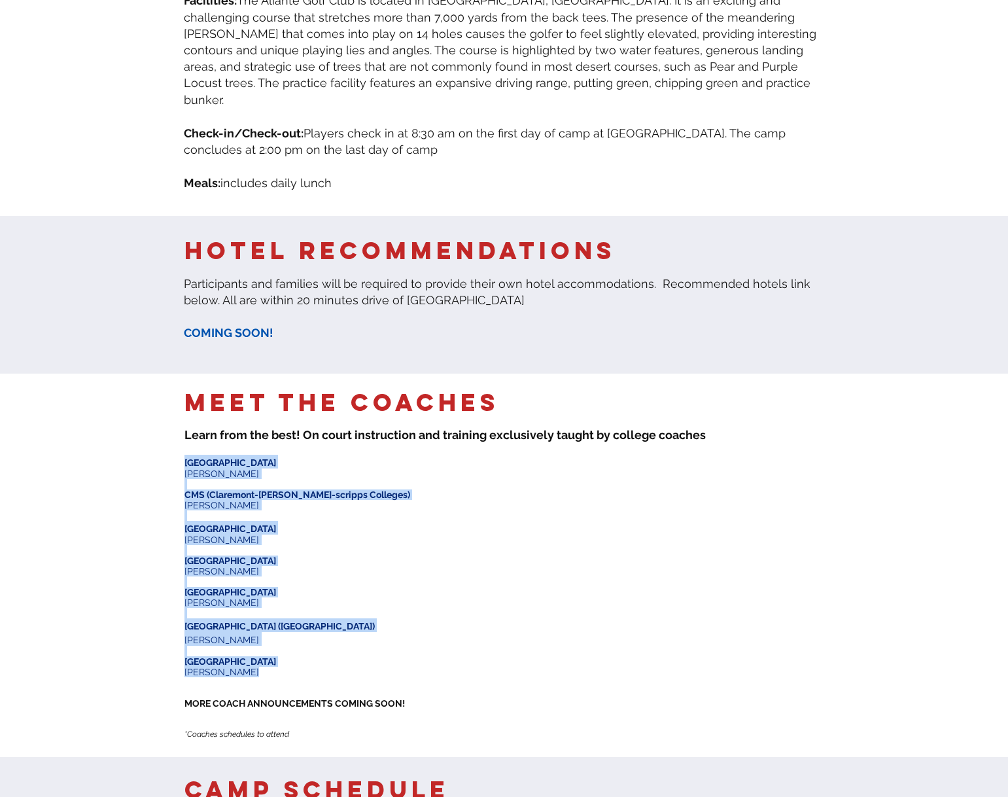
drag, startPoint x: 254, startPoint y: 649, endPoint x: 184, endPoint y: 438, distance: 221.8
click at [184, 455] on div "​ Bowdoin University Jay Durfee ​ CMS (Claremont-mudd-scripps Colleges) Mitchel…" at bounding box center [308, 601] width 249 height 293
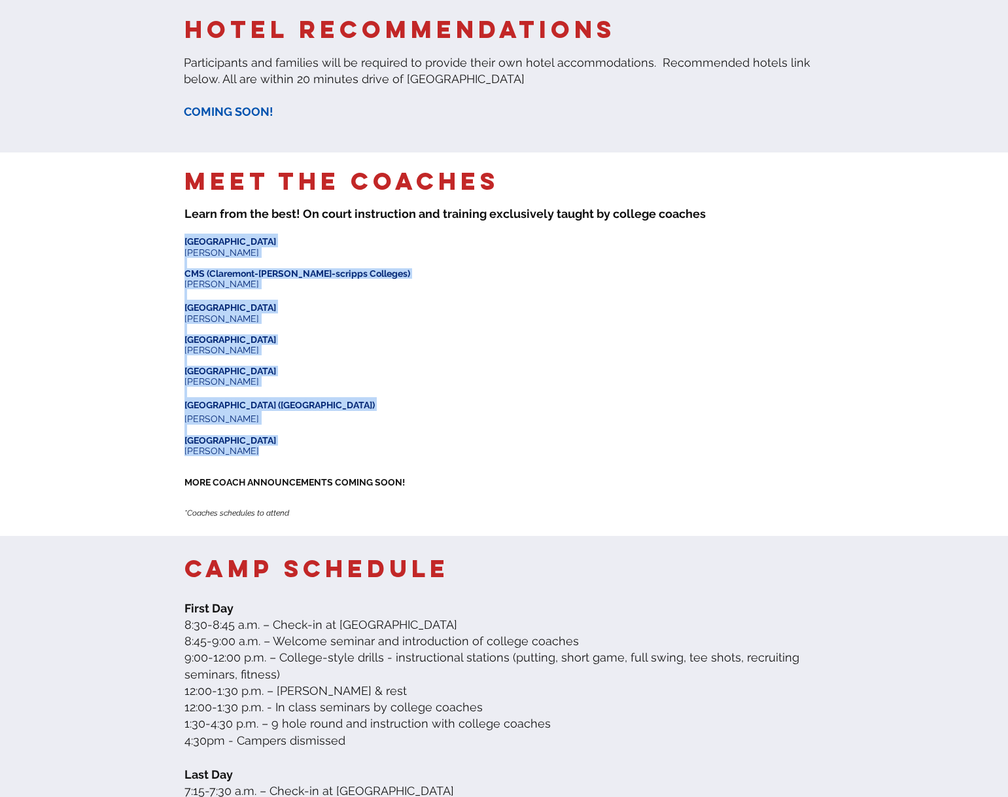
scroll to position [917, 0]
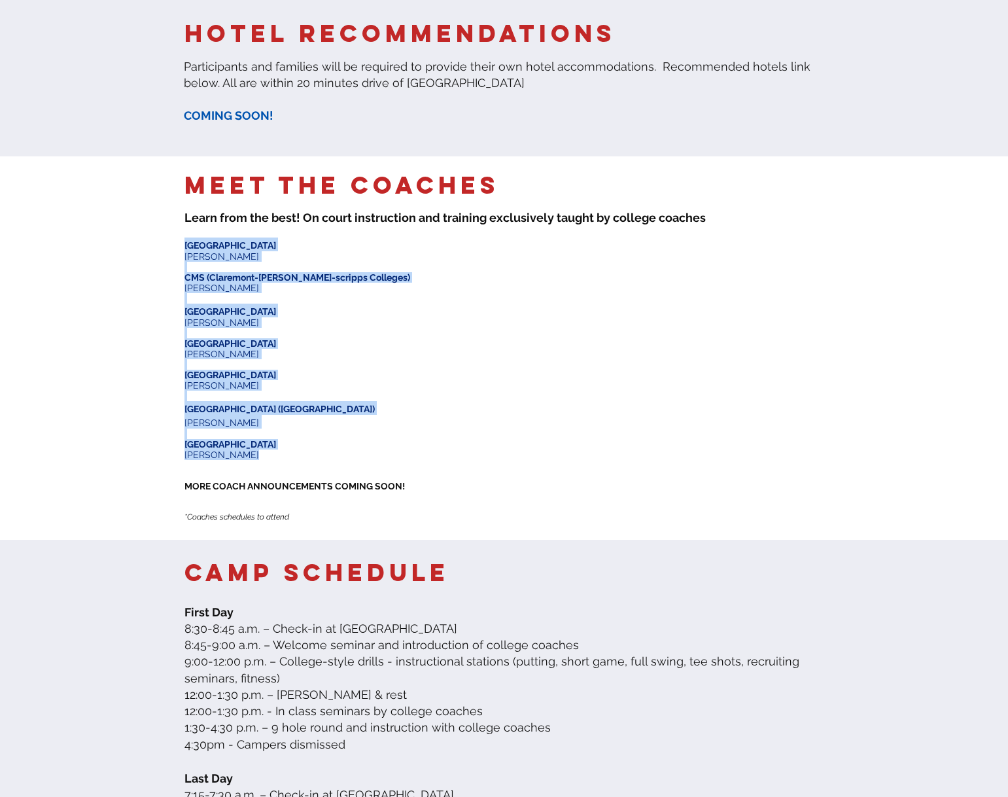
click at [251, 349] on p "Tim Walko" at bounding box center [308, 354] width 249 height 10
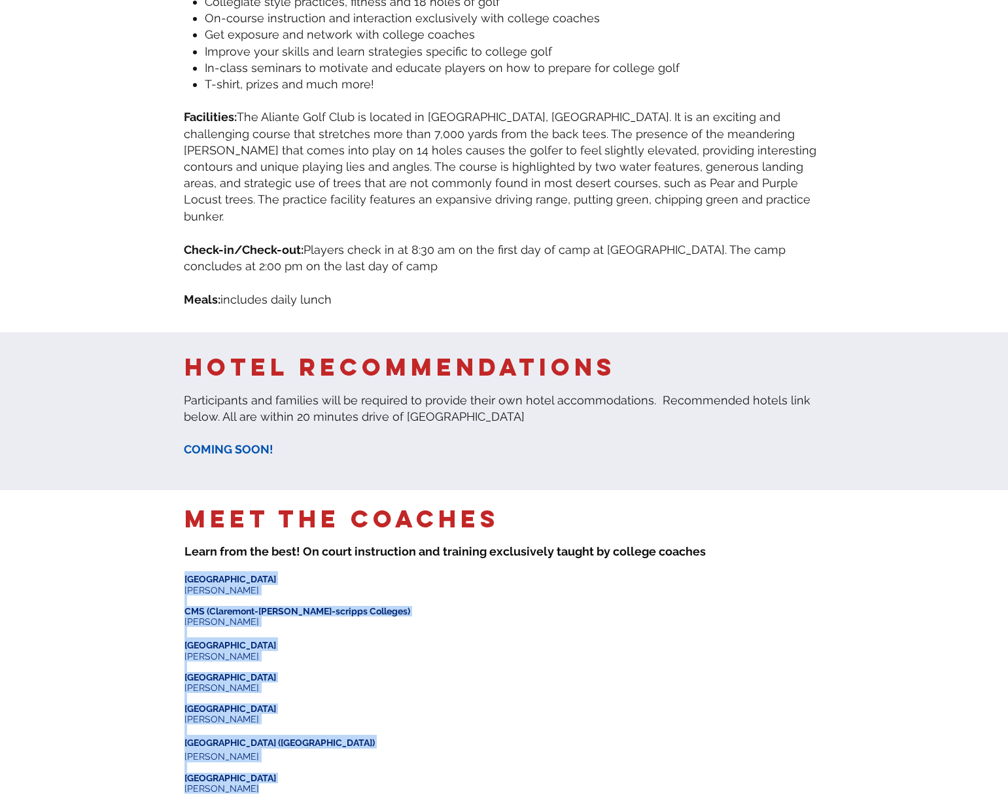
scroll to position [589, 0]
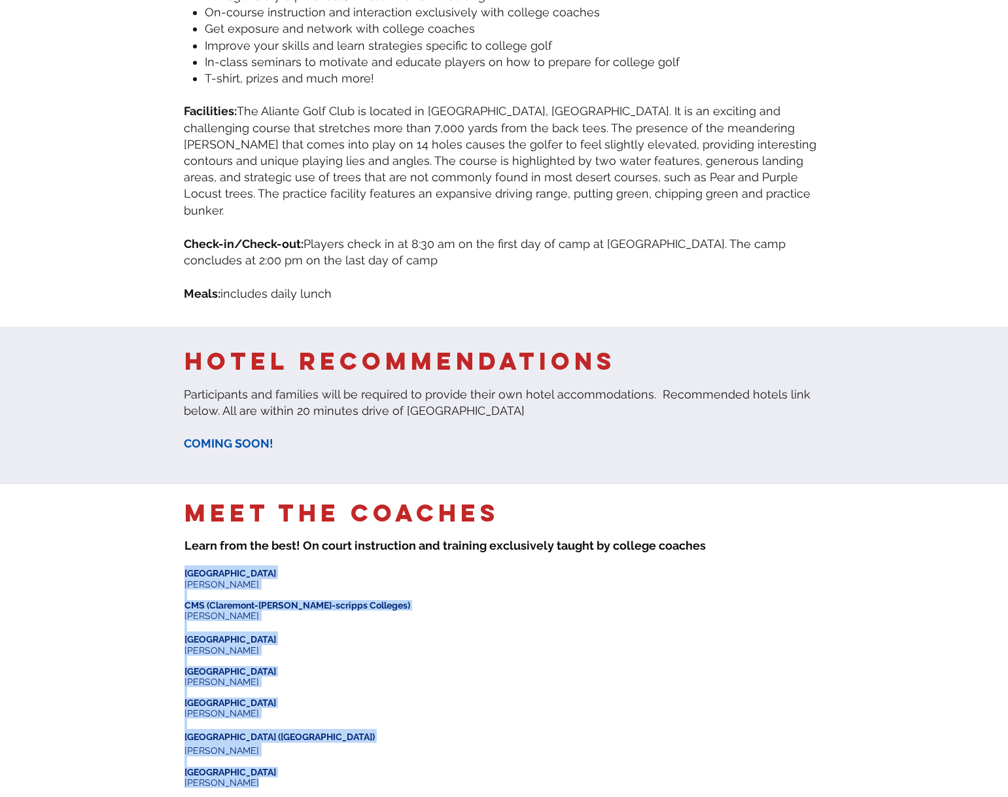
click at [252, 645] on p "John Manos" at bounding box center [308, 650] width 249 height 10
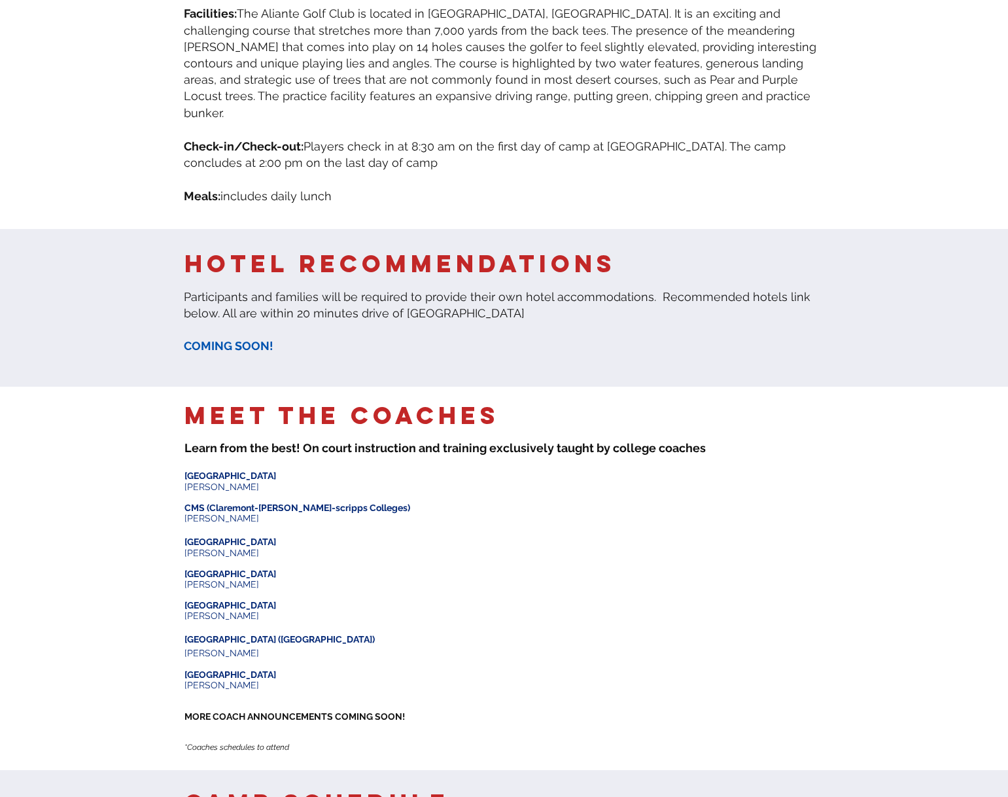
scroll to position [720, 0]
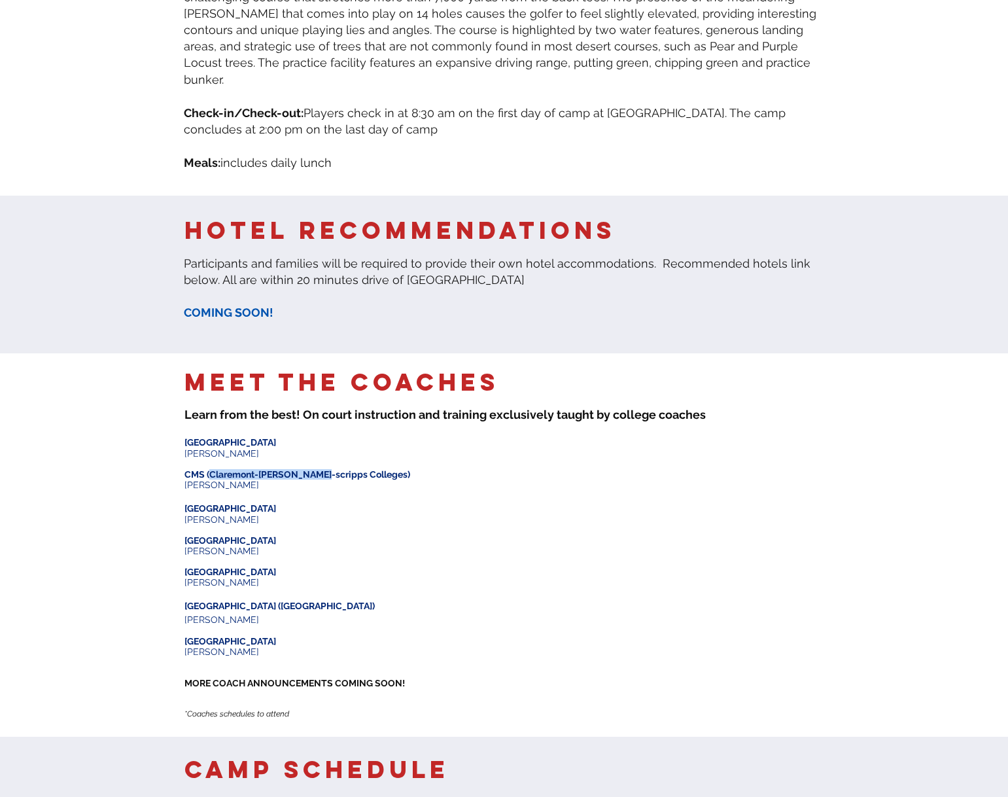
drag, startPoint x: 323, startPoint y: 451, endPoint x: 209, endPoint y: 452, distance: 113.2
click at [209, 469] on span "CMS (Claremont-mudd-scripps Colleges)" at bounding box center [297, 474] width 226 height 10
copy span "Claremont-mudd-scripps"
click at [262, 480] on p "Mitchell Fedorka" at bounding box center [308, 485] width 249 height 10
drag, startPoint x: 262, startPoint y: 461, endPoint x: 192, endPoint y: 452, distance: 70.5
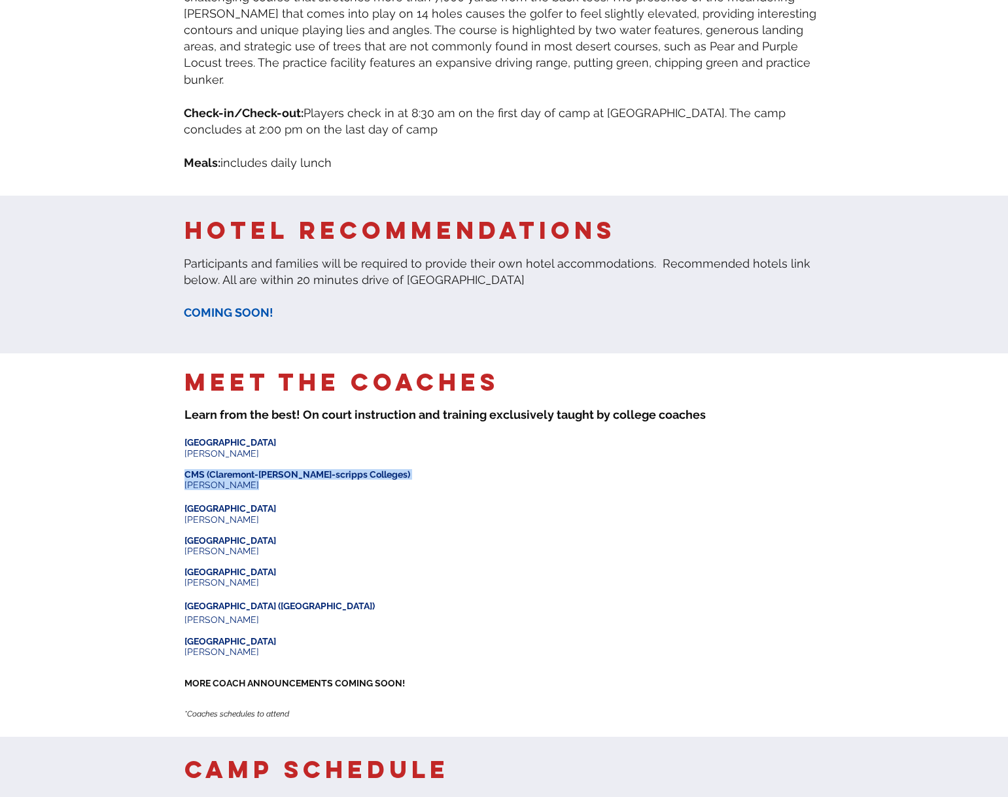
click at [186, 450] on div "​ Bowdoin University Jay Durfee ​ CMS (Claremont-mudd-scripps Colleges) Mitchel…" at bounding box center [308, 580] width 249 height 293
copy div "CMS (Claremont-mudd-scripps Colleges) Mitchell Fedorka"
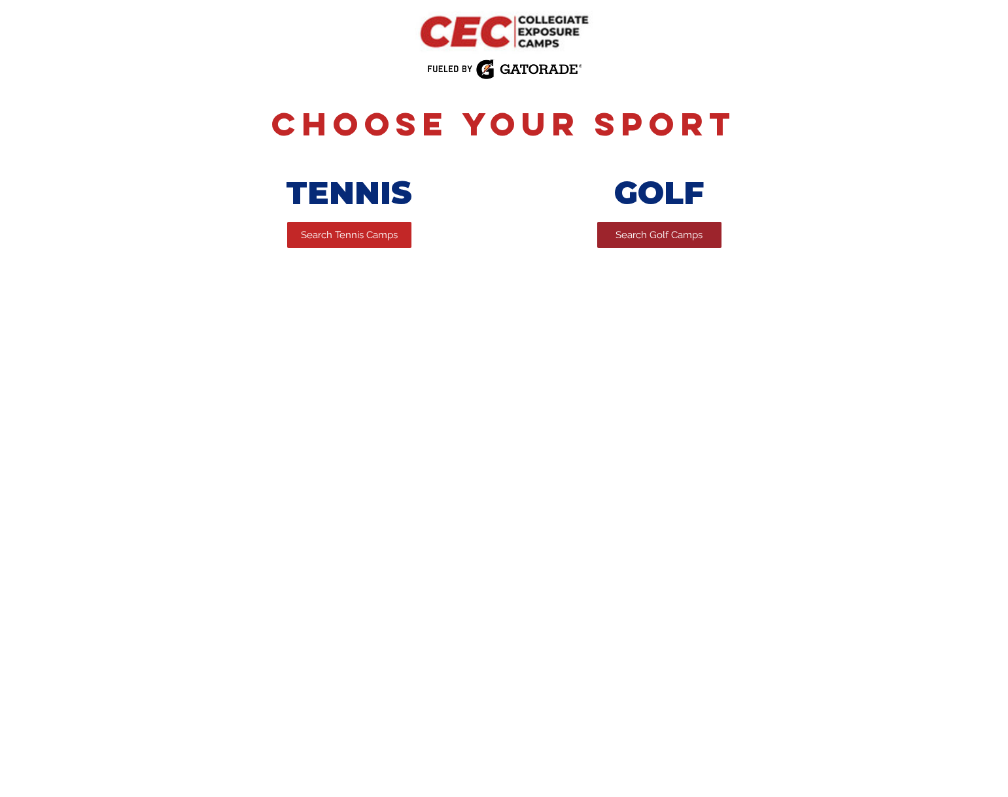
click at [645, 237] on span "Search Golf Camps" at bounding box center [659, 235] width 87 height 14
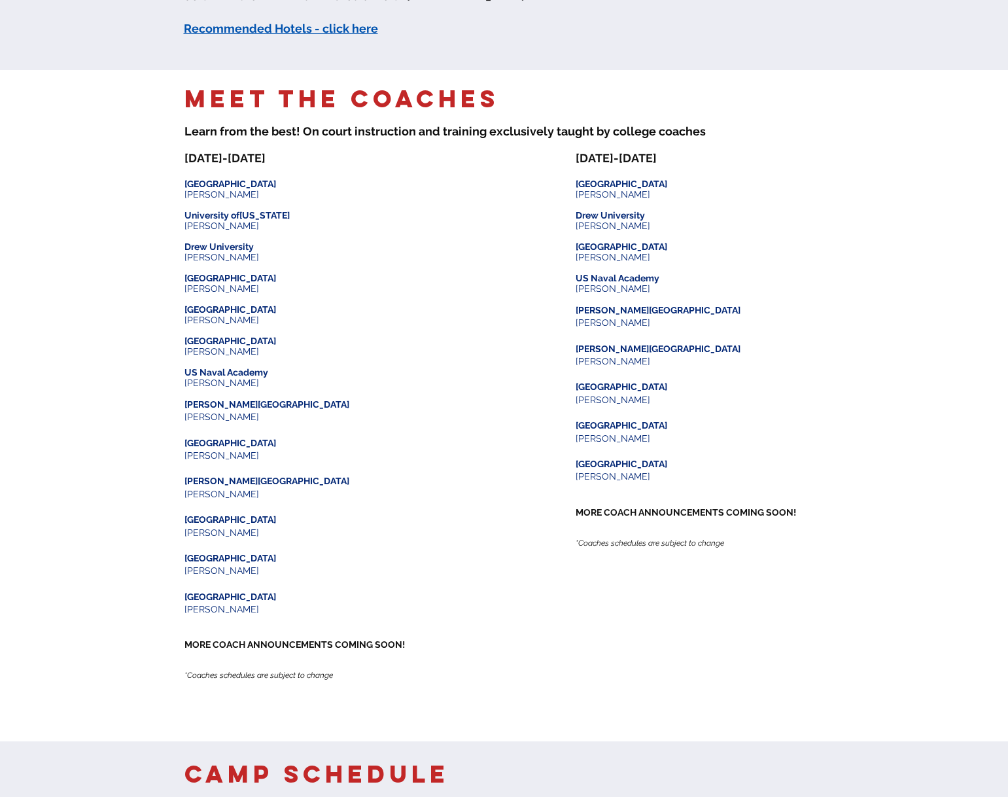
scroll to position [1439, 0]
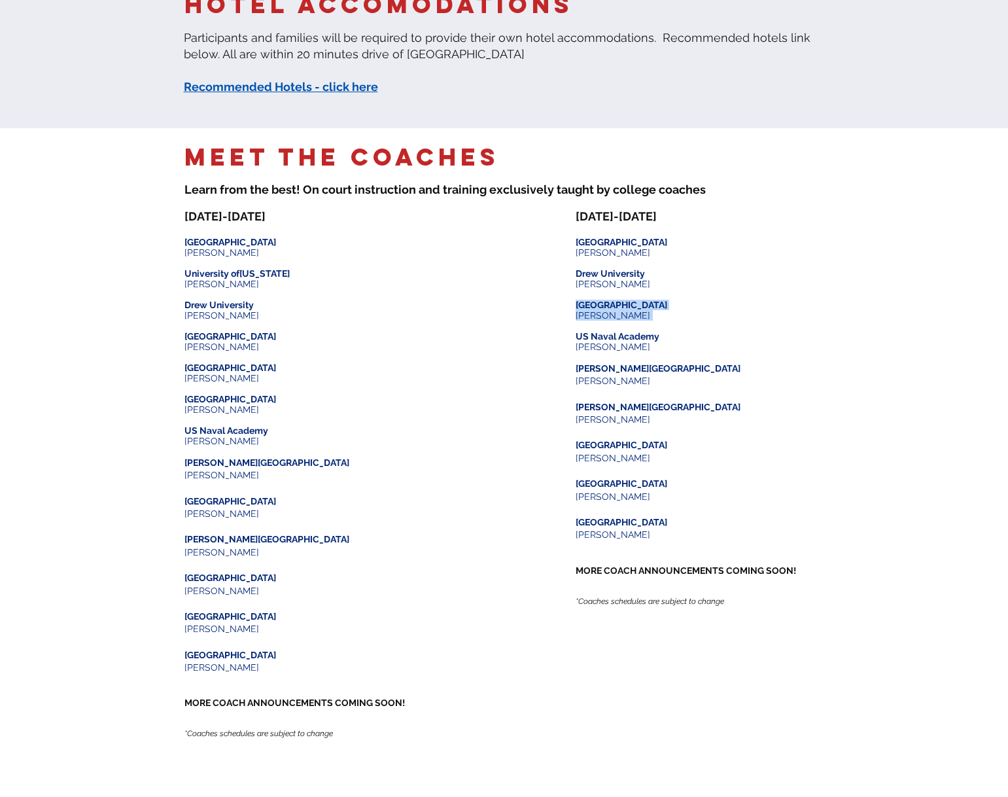
drag, startPoint x: 644, startPoint y: 322, endPoint x: 565, endPoint y: 310, distance: 79.4
click at [577, 310] on div "AUGUST 11-12 ​ ​ Lehigh University John Manos ​ ​ Drew University ​ Lucas Artig…" at bounding box center [700, 412] width 249 height 406
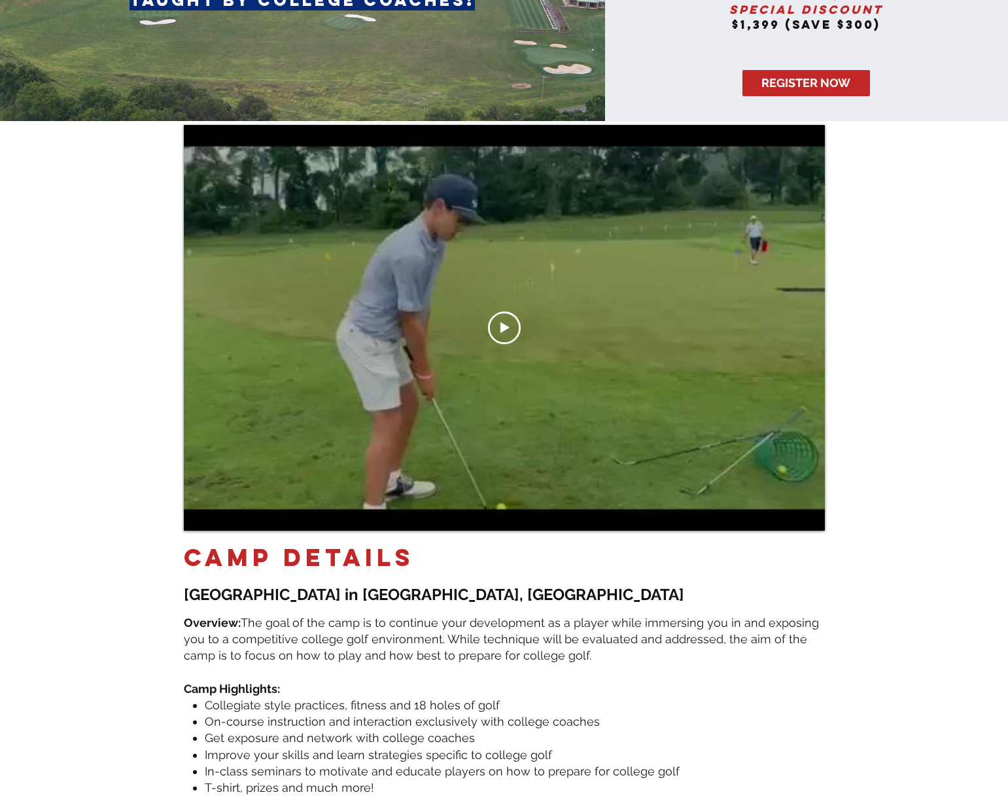
scroll to position [0, 0]
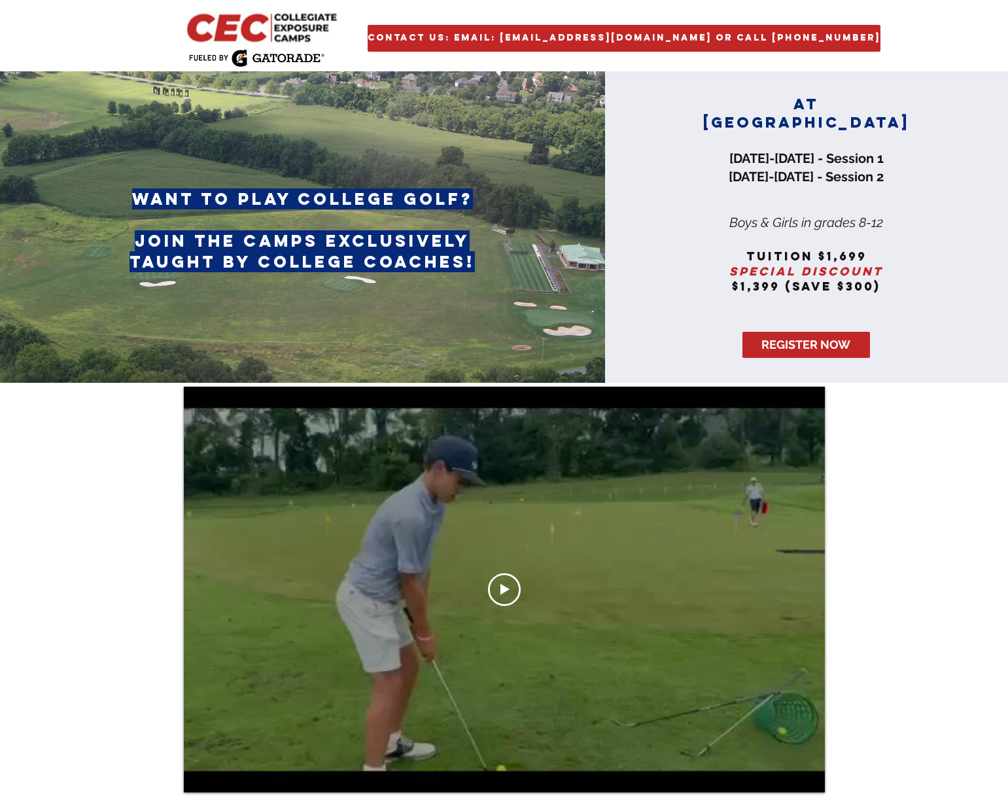
click at [486, 577] on div at bounding box center [504, 590] width 641 height 406
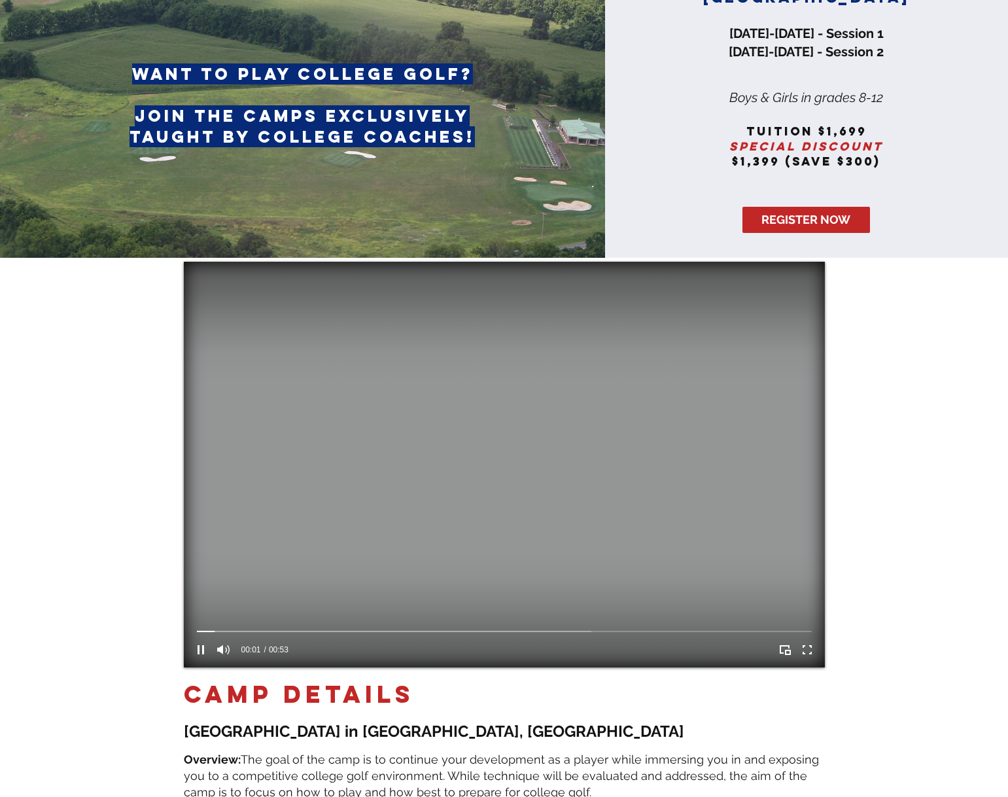
scroll to position [131, 0]
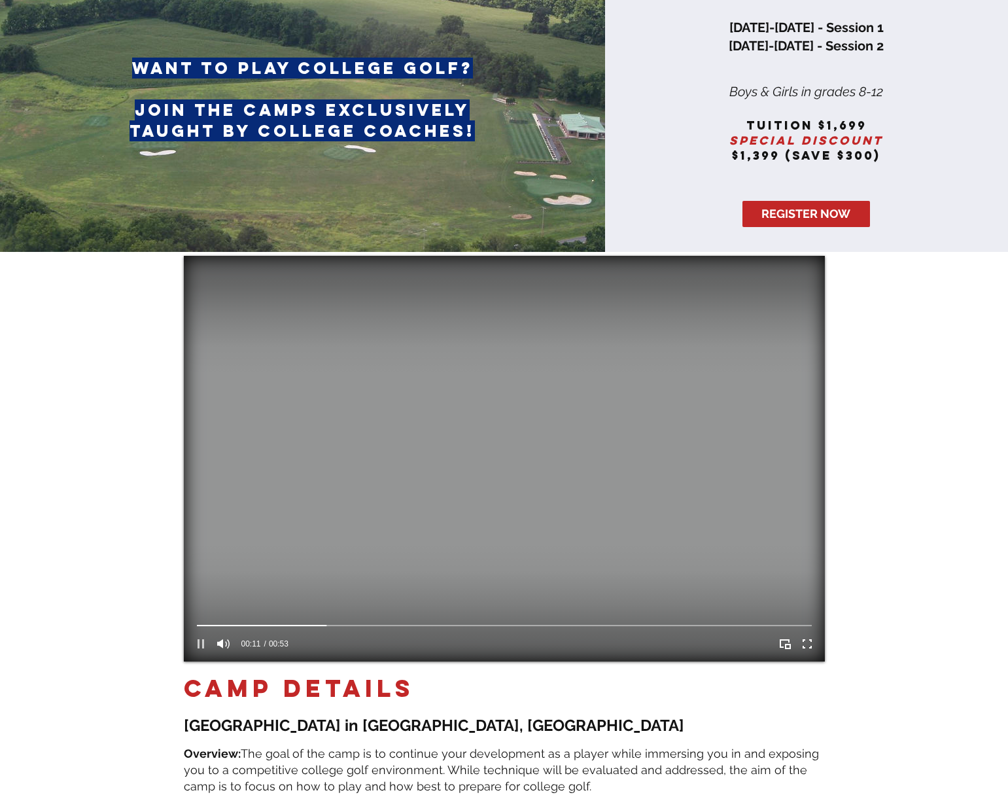
click at [198, 643] on icon "Pause" at bounding box center [201, 643] width 7 height 9
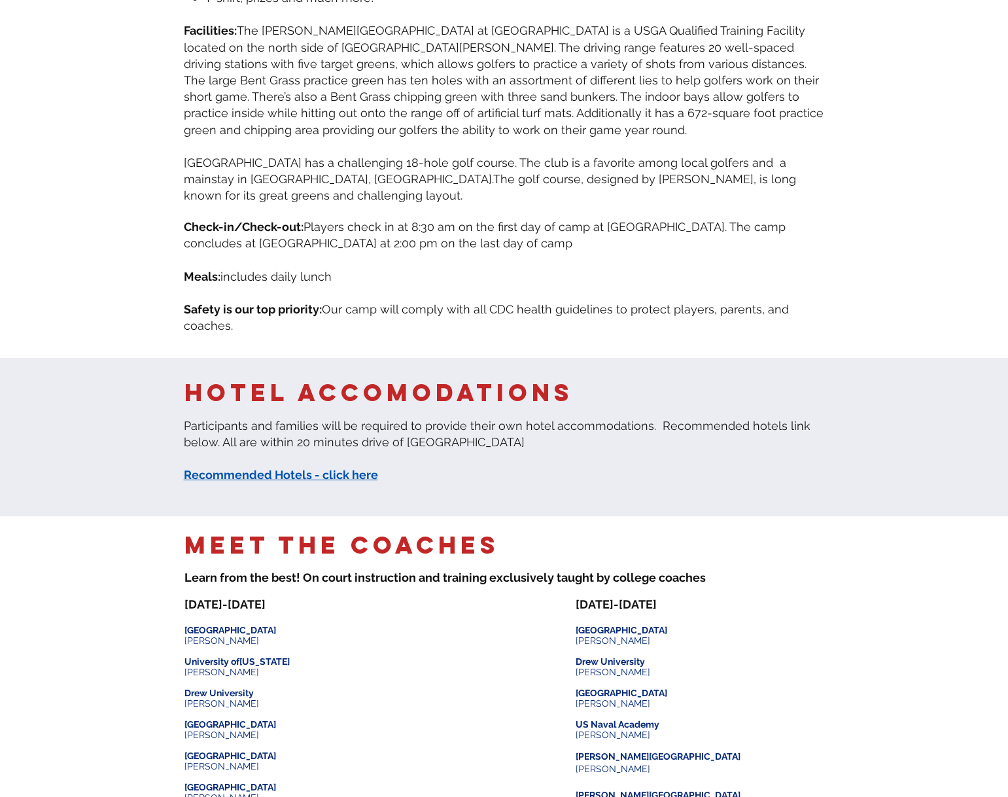
scroll to position [1308, 0]
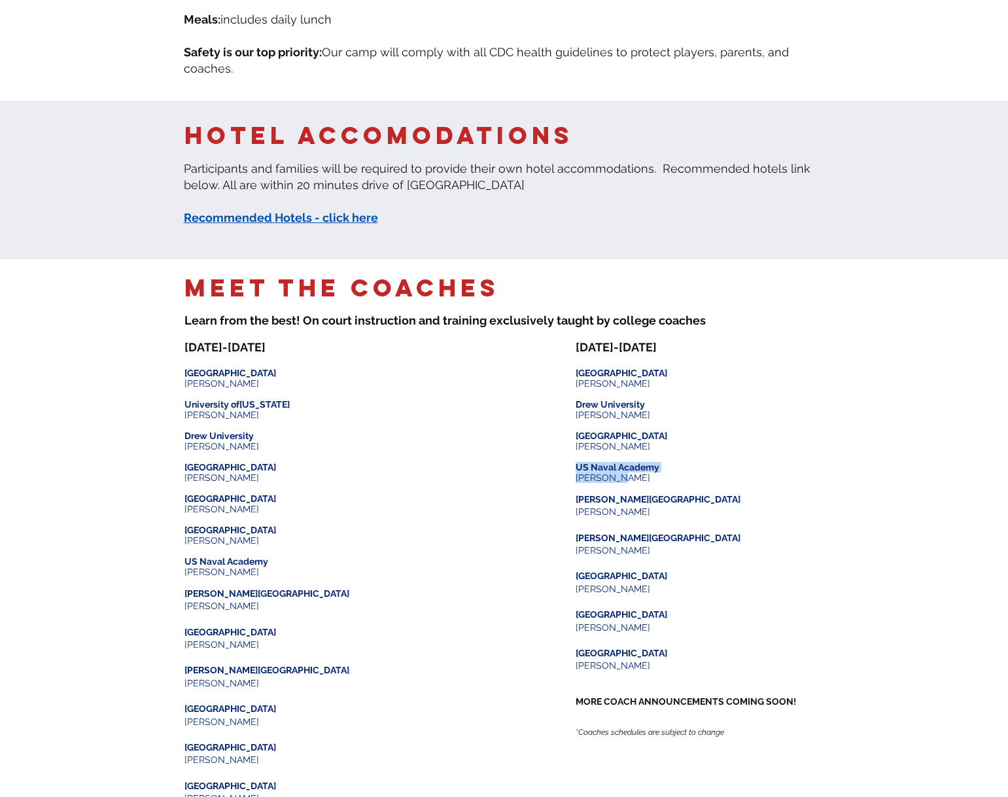
drag, startPoint x: 630, startPoint y: 482, endPoint x: 574, endPoint y: 472, distance: 56.6
click at [576, 470] on div "AUGUST 11-12 ​ ​ Lehigh University John Manos ​ ​ Drew University ​ Lucas Artig…" at bounding box center [700, 543] width 249 height 406
copy div "US Naval Academy Evan Drew"
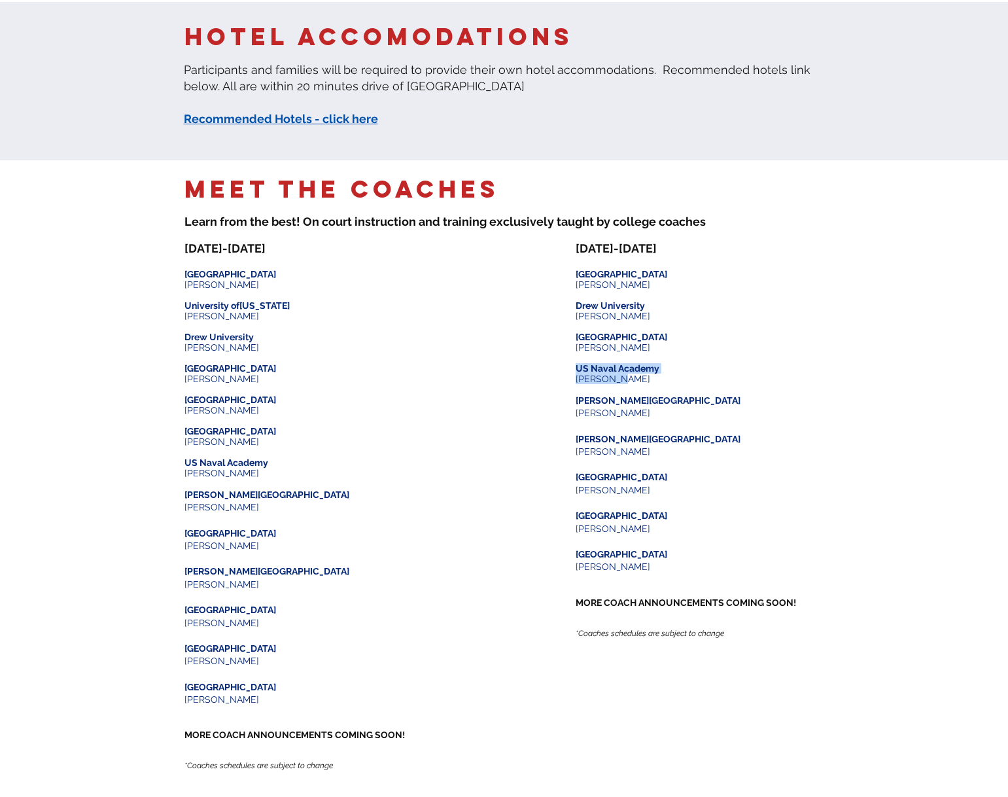
scroll to position [1439, 0]
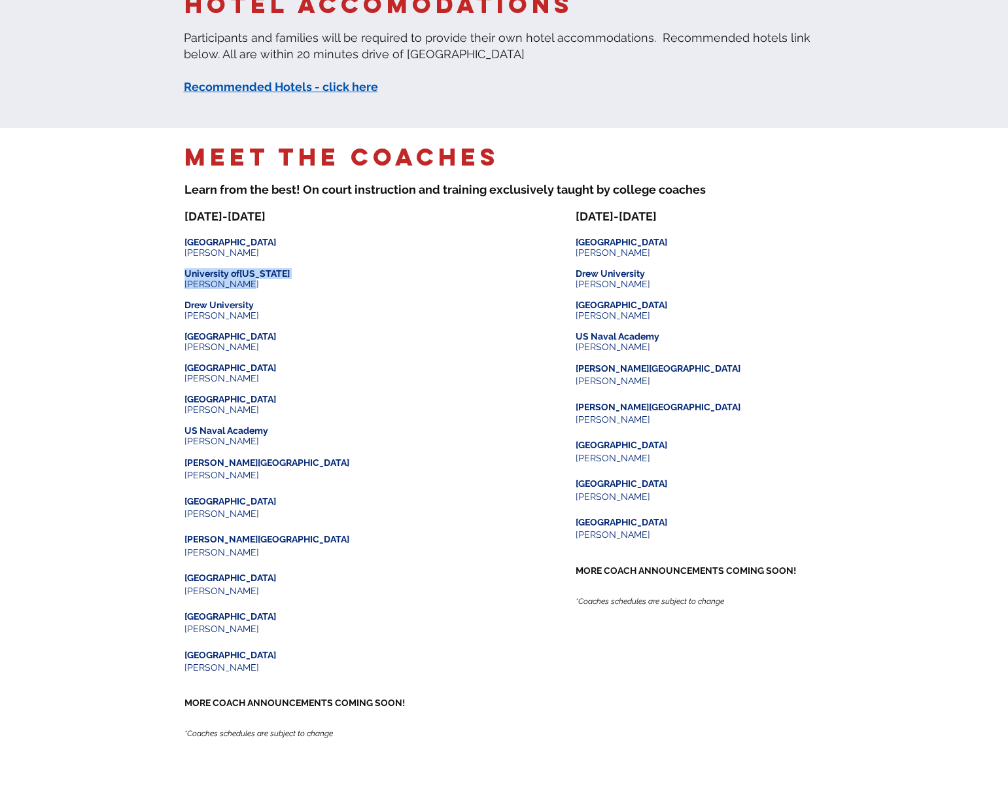
drag, startPoint x: 244, startPoint y: 287, endPoint x: 186, endPoint y: 278, distance: 58.3
click at [186, 278] on div "JULY 14-15 ​ ​ Lehigh University John Manos ​ University of Pennsylvania Karen …" at bounding box center [308, 478] width 249 height 538
copy div "University of Pennsylvania Karen Siegel"
click at [576, 222] on span "AUGUST 11-12 ​" at bounding box center [616, 216] width 81 height 14
drag, startPoint x: 186, startPoint y: 160, endPoint x: 474, endPoint y: 247, distance: 301.3
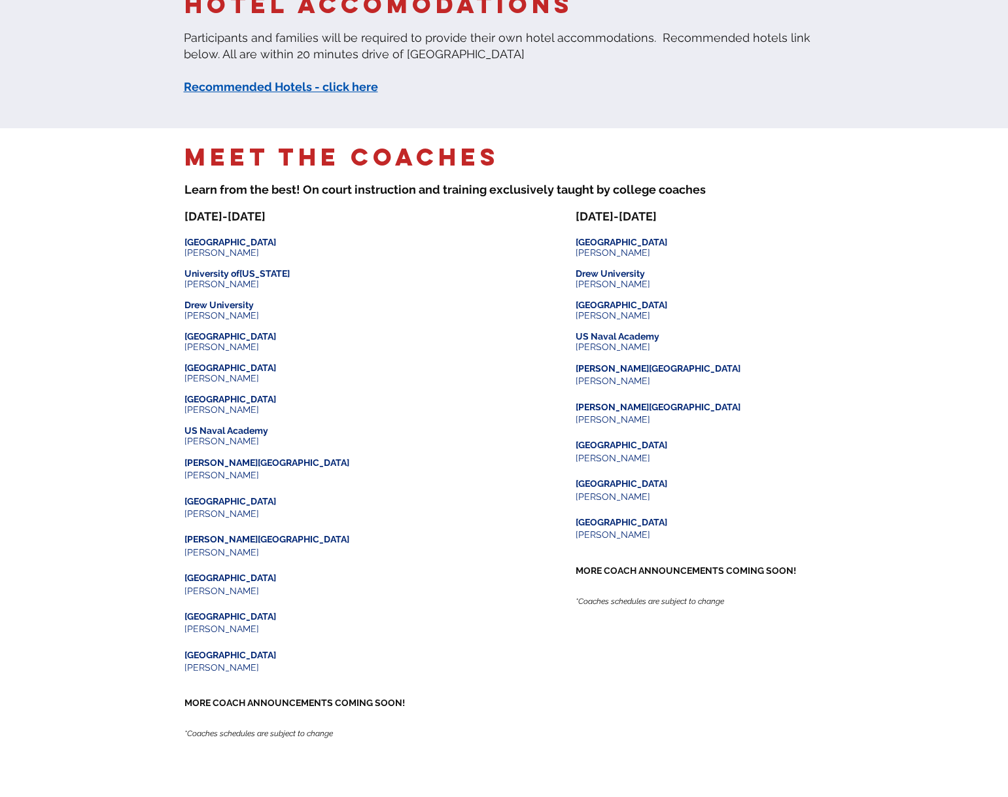
click at [474, 247] on div "Meet the Coaches ​ Learn from the best! On court instruction and training e xcl…" at bounding box center [504, 463] width 1008 height 671
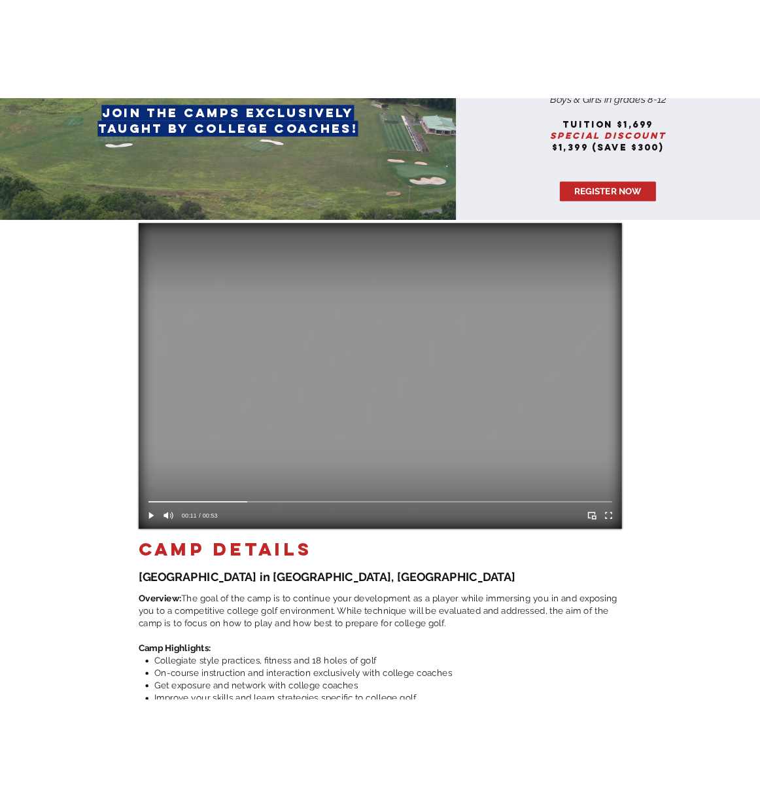
scroll to position [0, 0]
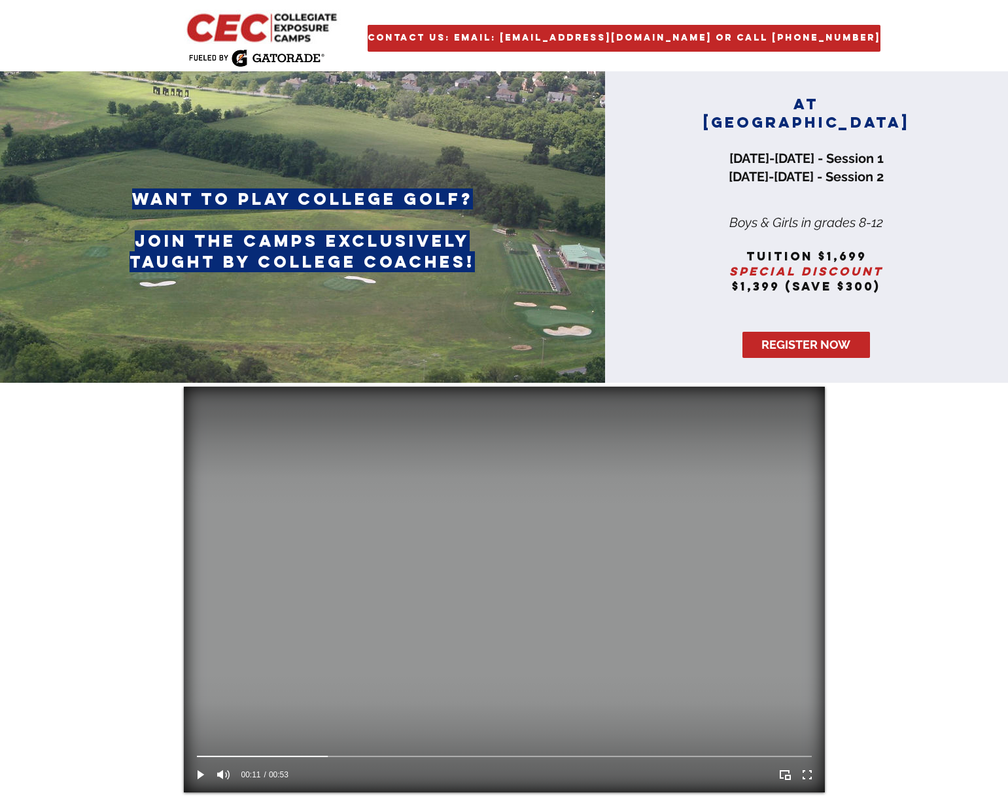
click at [421, 144] on img at bounding box center [302, 226] width 605 height 311
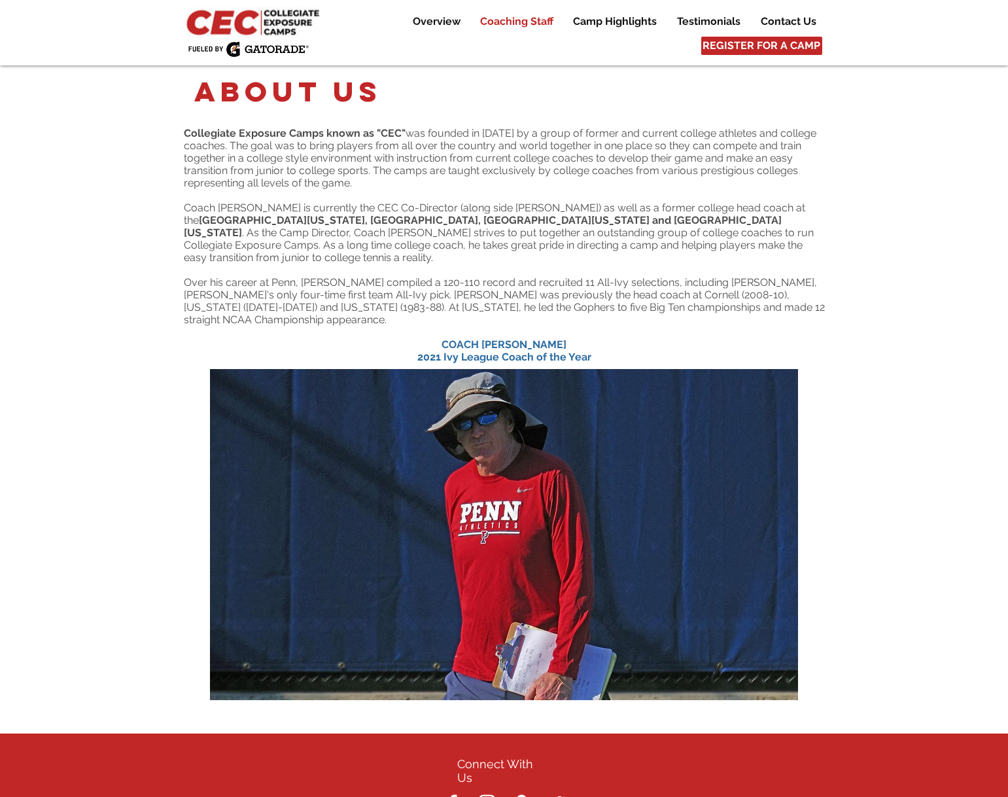
click at [529, 17] on p "Coaching Staff" at bounding box center [517, 22] width 86 height 16
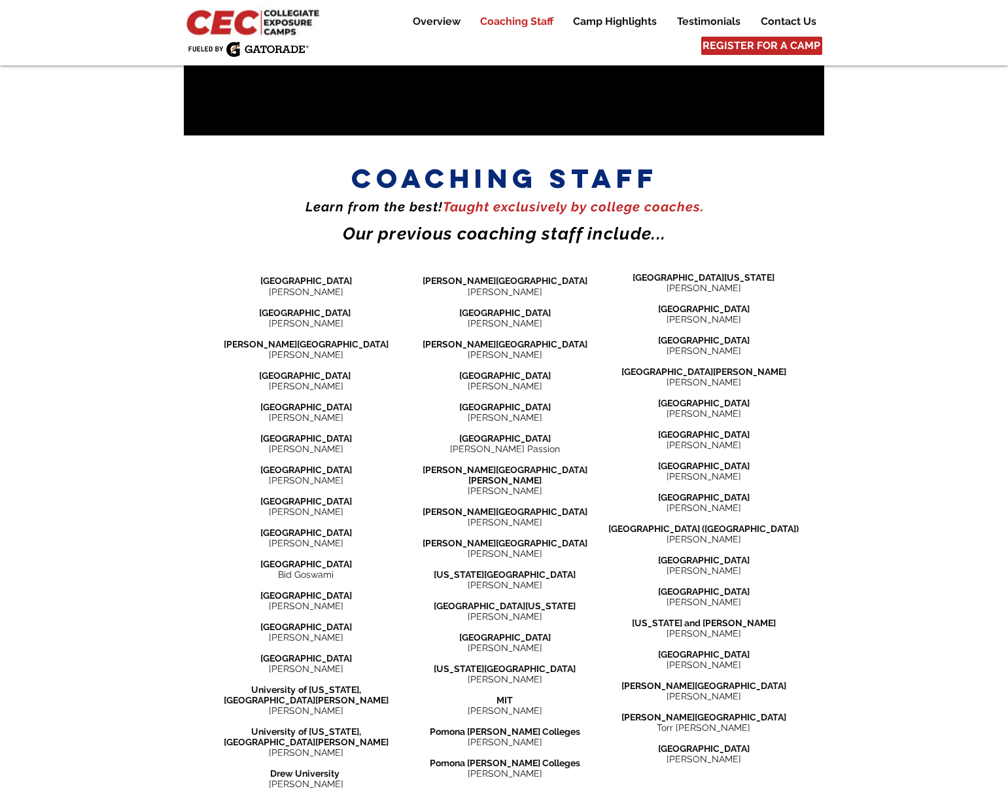
scroll to position [1414, 0]
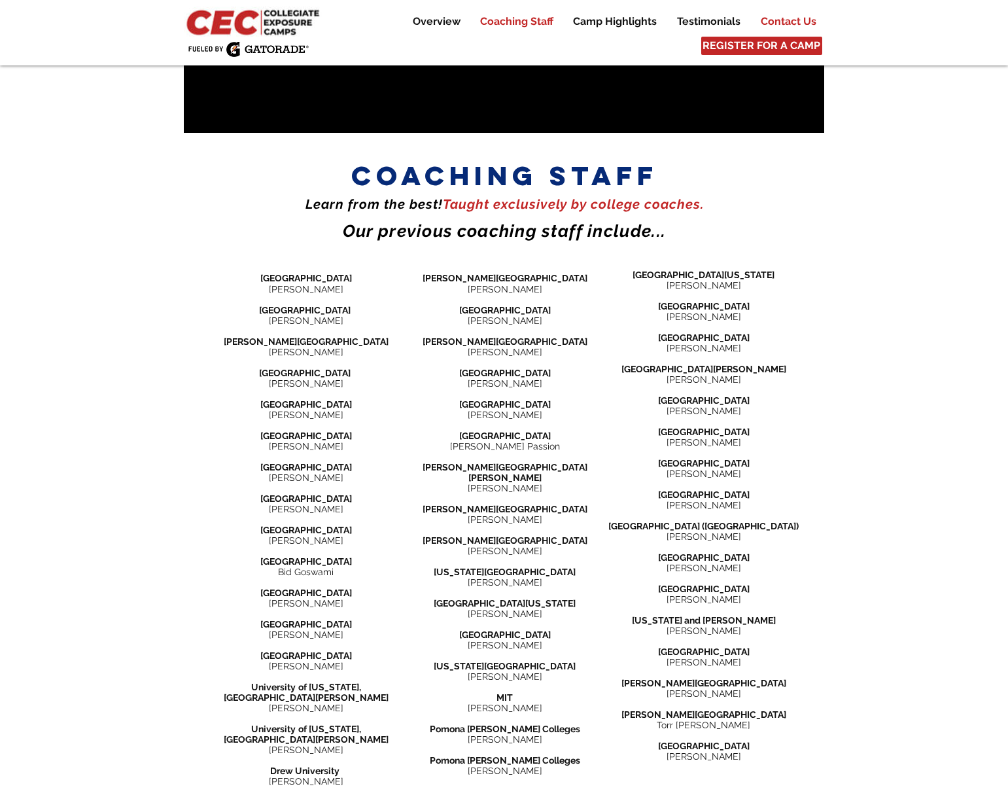
click at [770, 16] on p "Contact Us" at bounding box center [788, 22] width 69 height 16
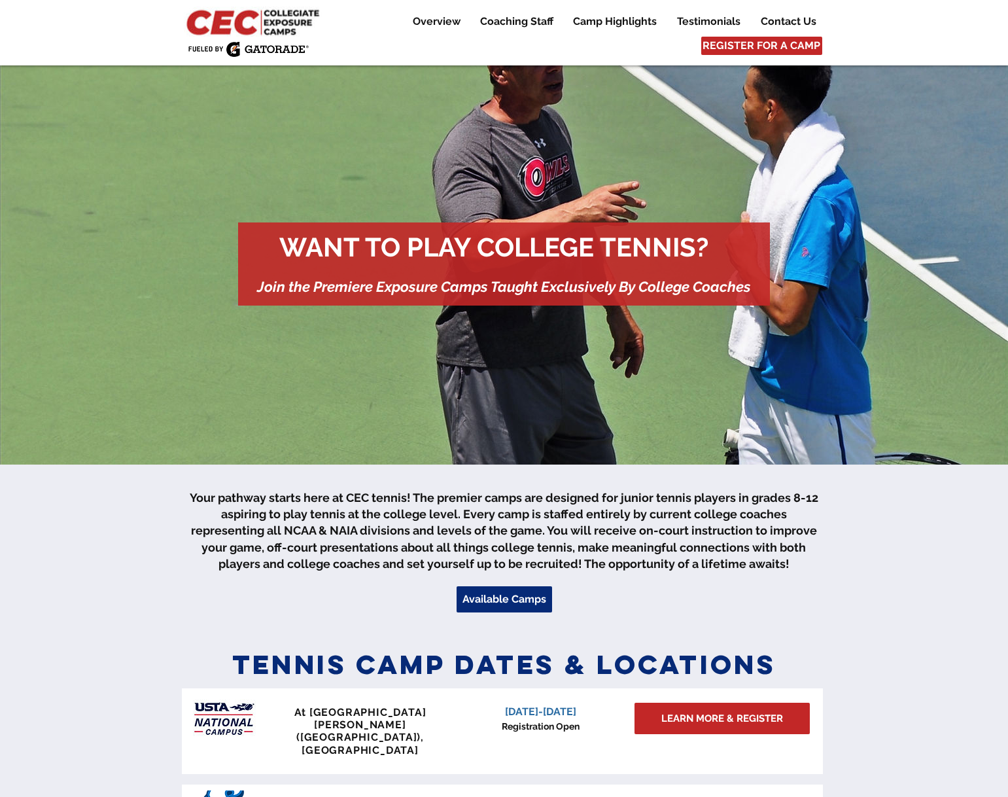
scroll to position [0, 0]
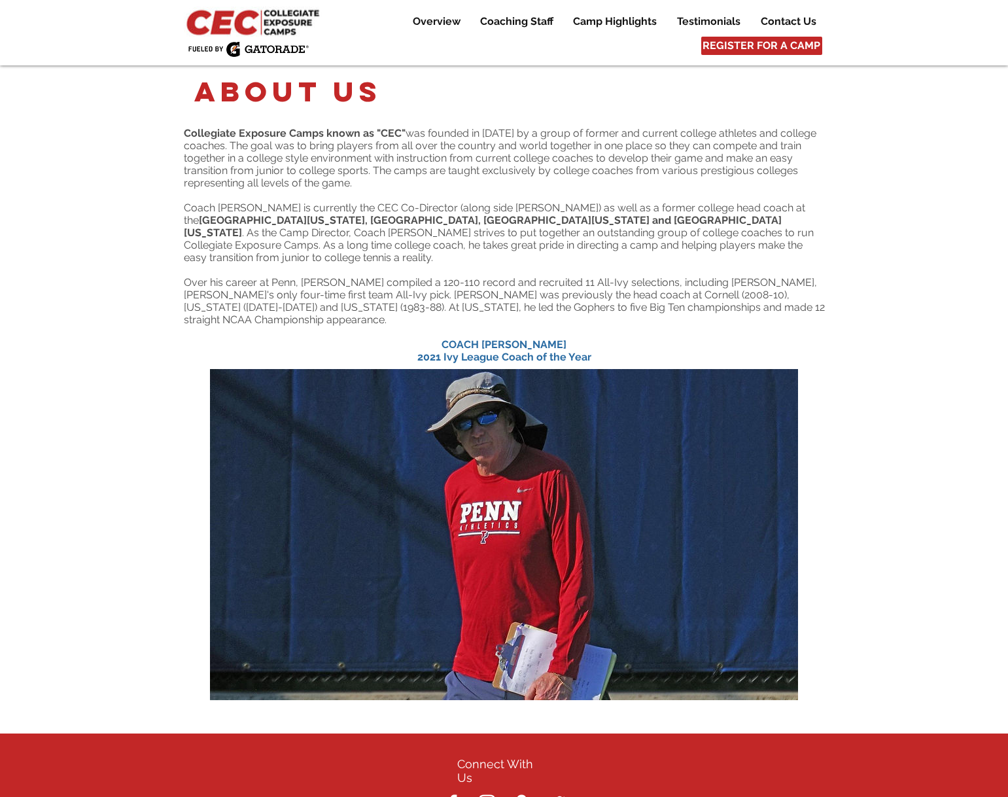
click at [758, 107] on div "main content" at bounding box center [504, 215] width 1008 height 300
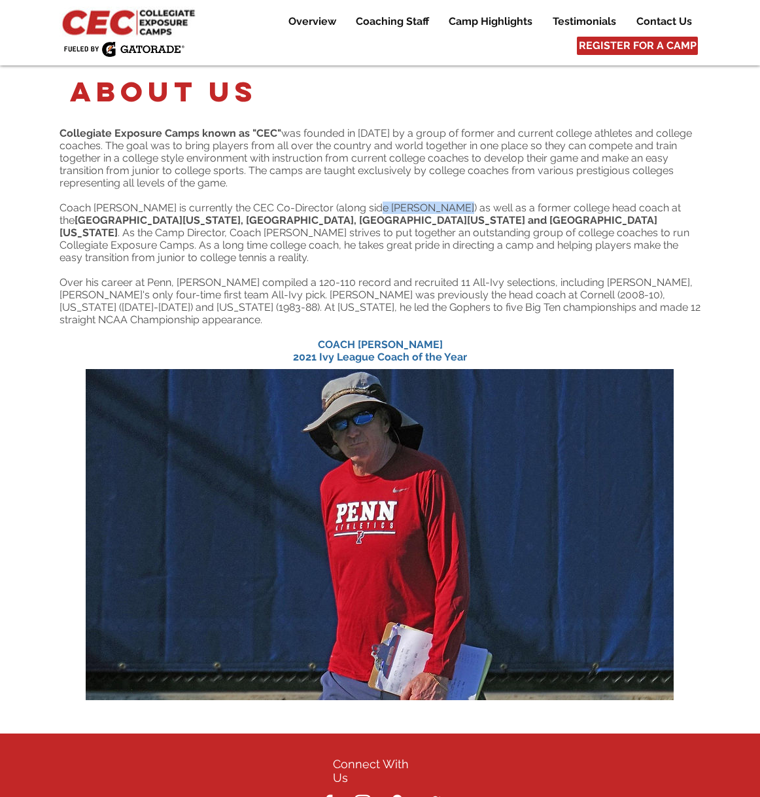
drag, startPoint x: 442, startPoint y: 209, endPoint x: 366, endPoint y: 205, distance: 76.6
click at [366, 205] on span "Coach [PERSON_NAME] is currently the CEC Co-Director (along side [PERSON_NAME])…" at bounding box center [375, 232] width 630 height 62
